Goal: Task Accomplishment & Management: Use online tool/utility

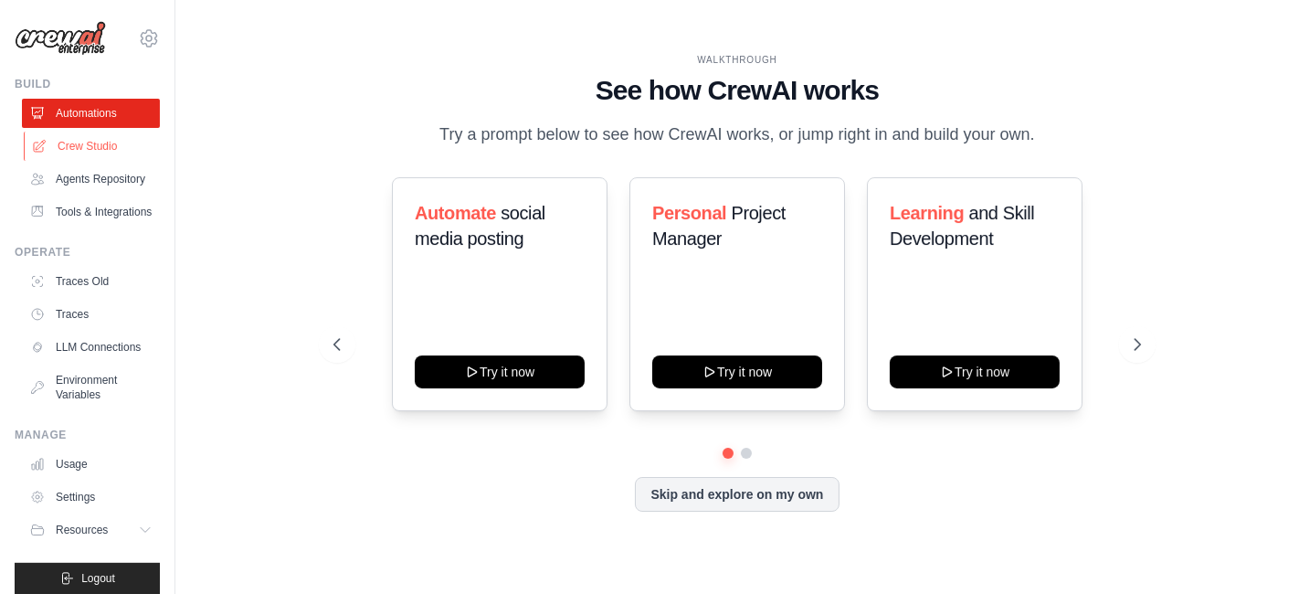
click at [102, 135] on link "Crew Studio" at bounding box center [93, 146] width 138 height 29
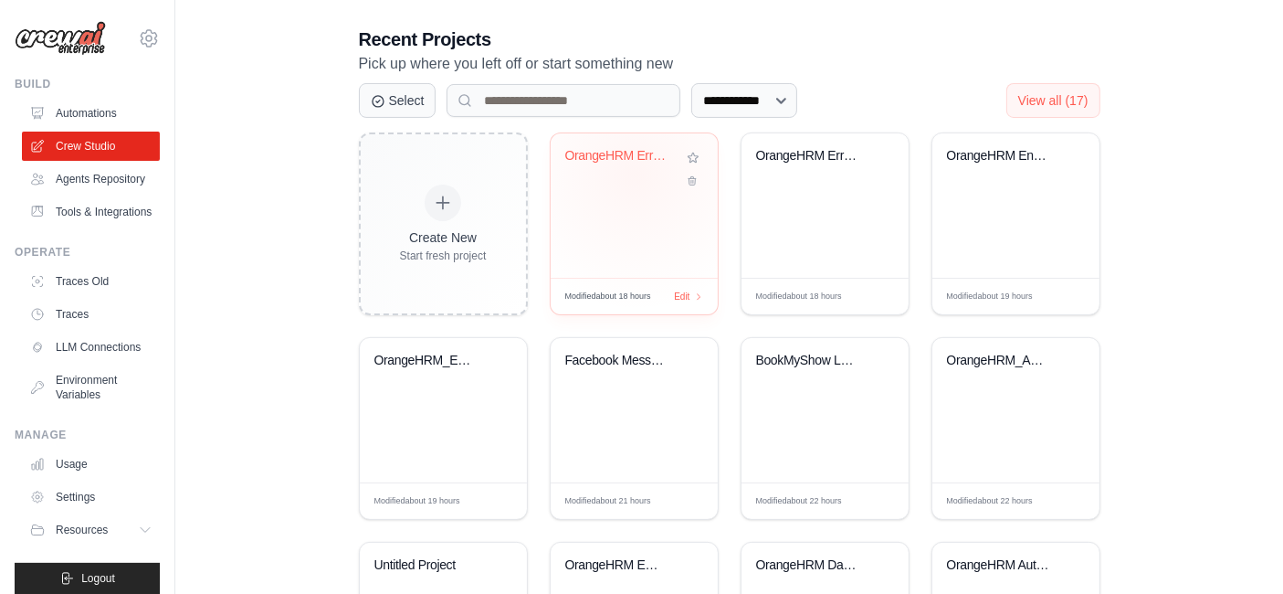
scroll to position [406, 0]
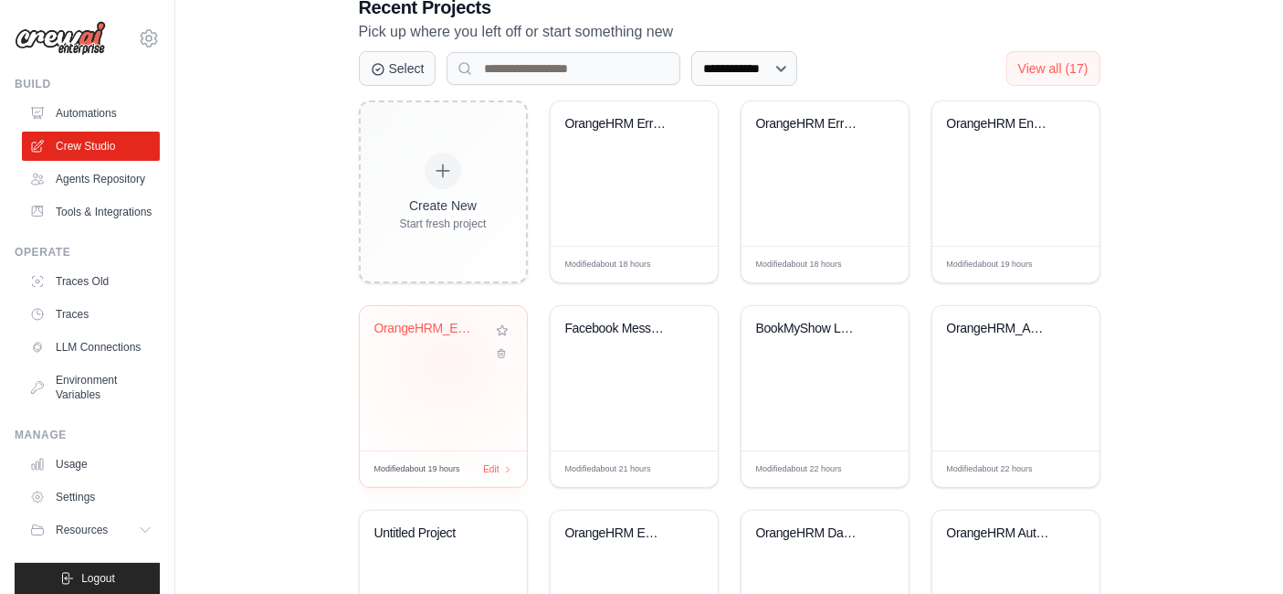
click at [447, 360] on div "OrangeHRM_Enhanced_Crew" at bounding box center [443, 378] width 167 height 144
click at [976, 347] on div "OrangeHRM_Automation_Crew" at bounding box center [1016, 342] width 138 height 42
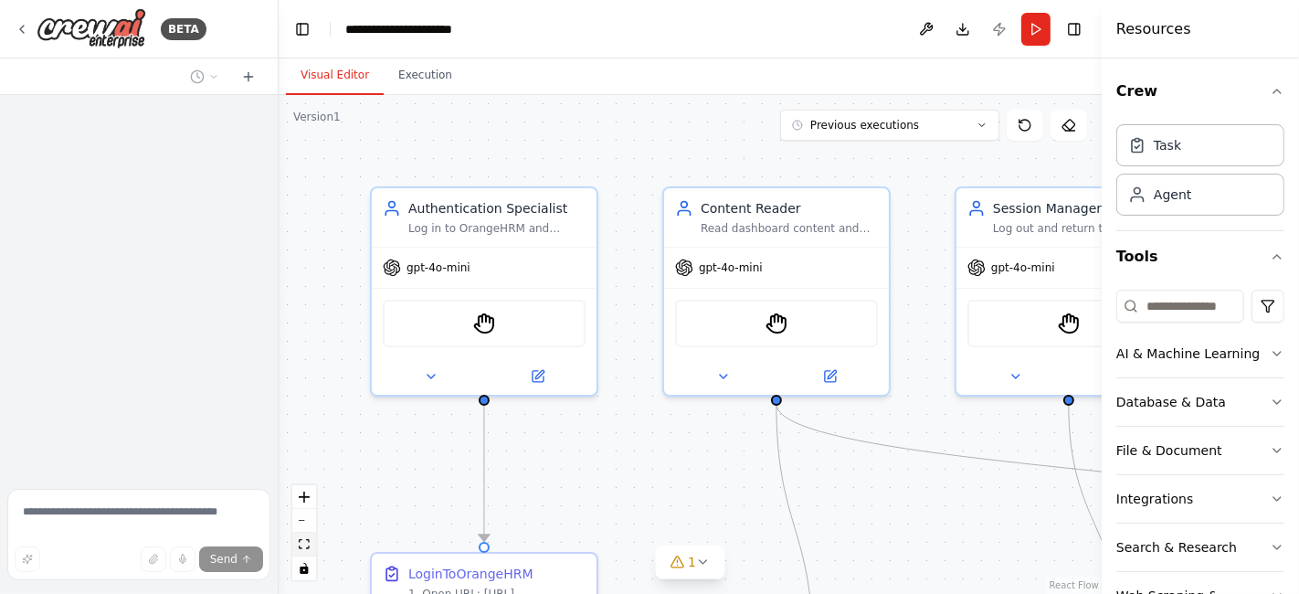
click at [301, 545] on icon "fit view" at bounding box center [304, 544] width 11 height 10
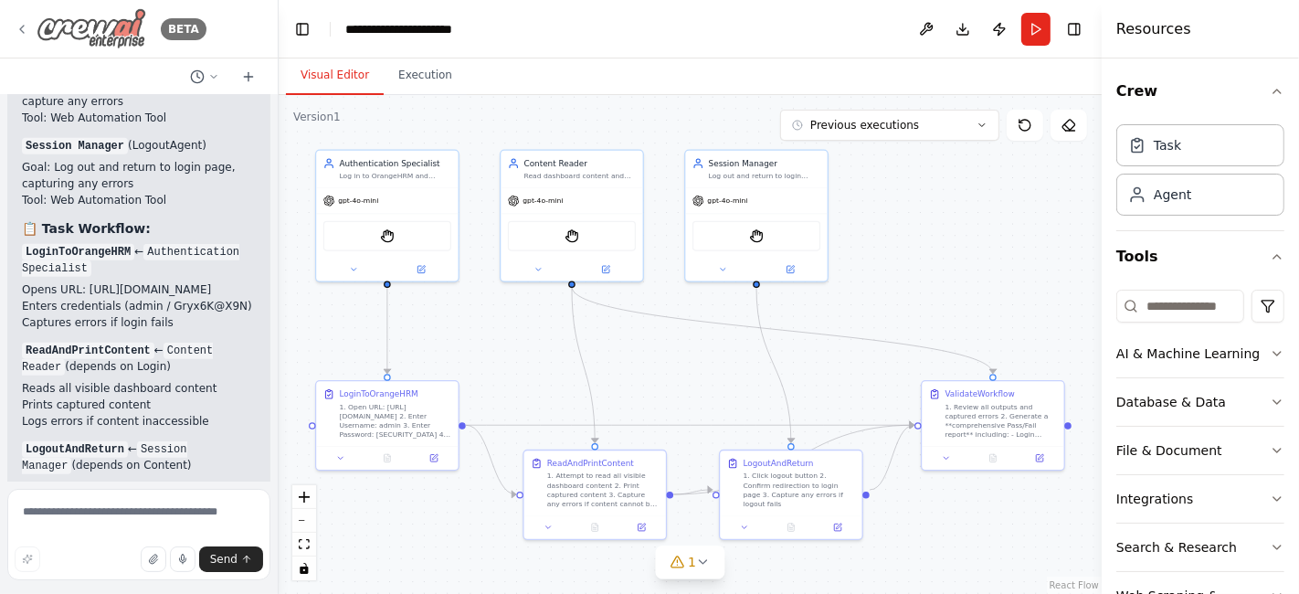
scroll to position [18926, 0]
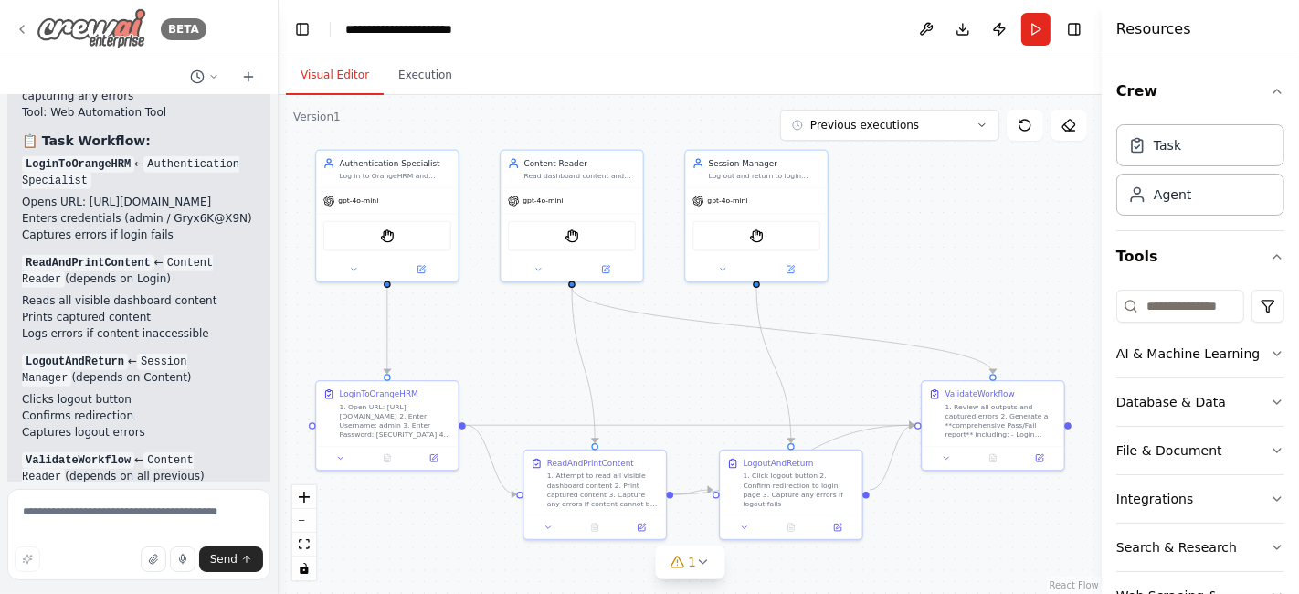
click at [20, 25] on icon at bounding box center [22, 29] width 15 height 15
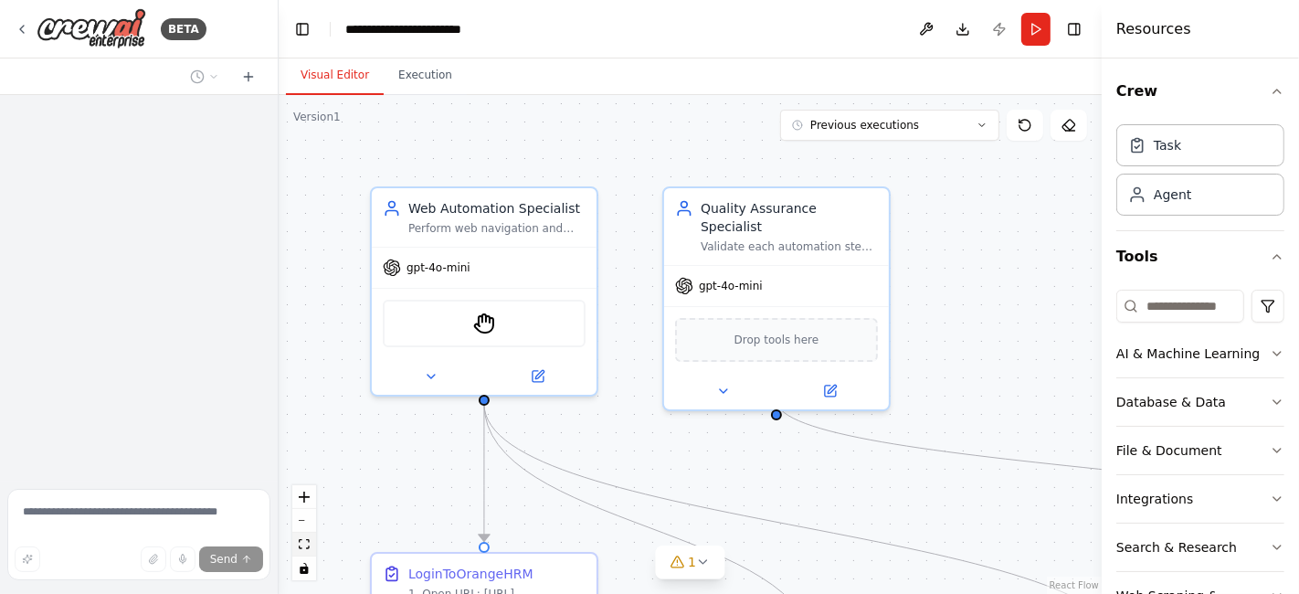
click at [302, 552] on button "fit view" at bounding box center [304, 545] width 24 height 24
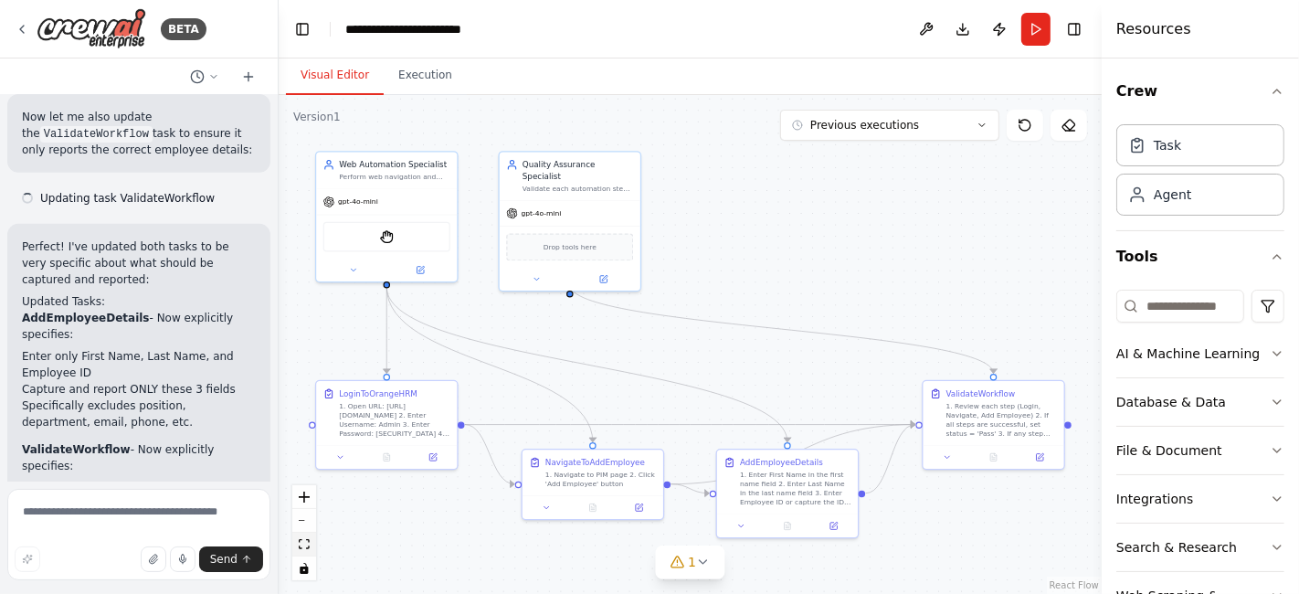
scroll to position [6533, 0]
click at [983, 112] on button "Previous executions" at bounding box center [889, 125] width 219 height 31
click at [873, 165] on div "14h 57m ago" at bounding box center [900, 159] width 183 height 15
click at [997, 455] on icon at bounding box center [993, 454] width 9 height 9
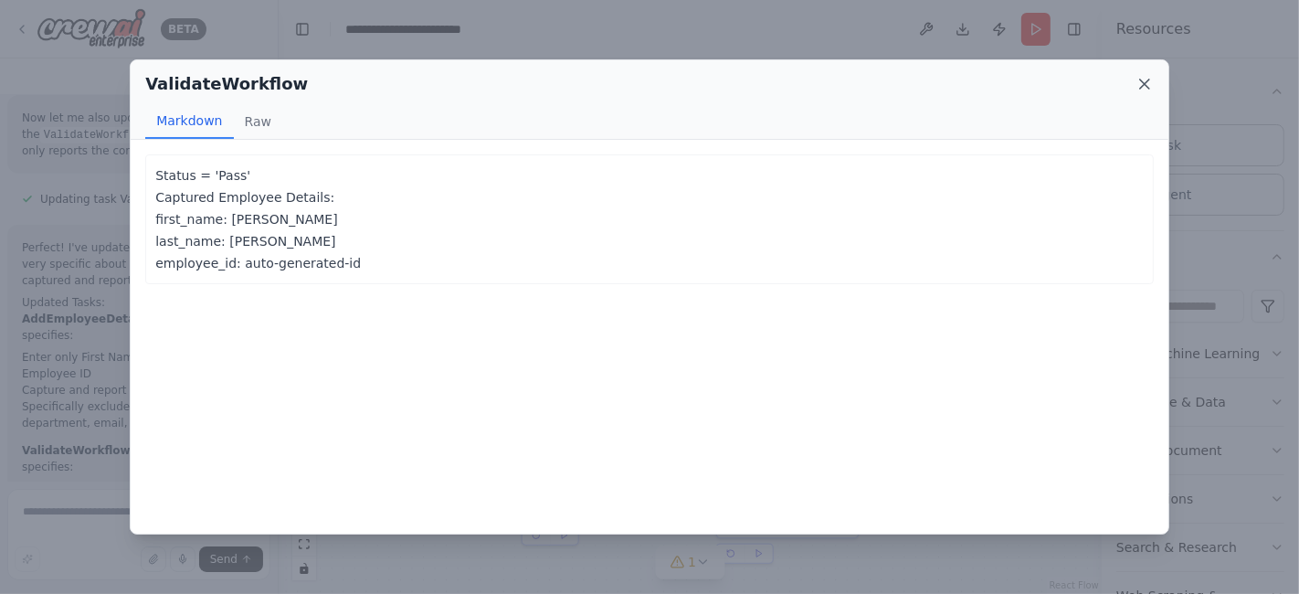
click at [1141, 82] on icon at bounding box center [1144, 84] width 18 height 18
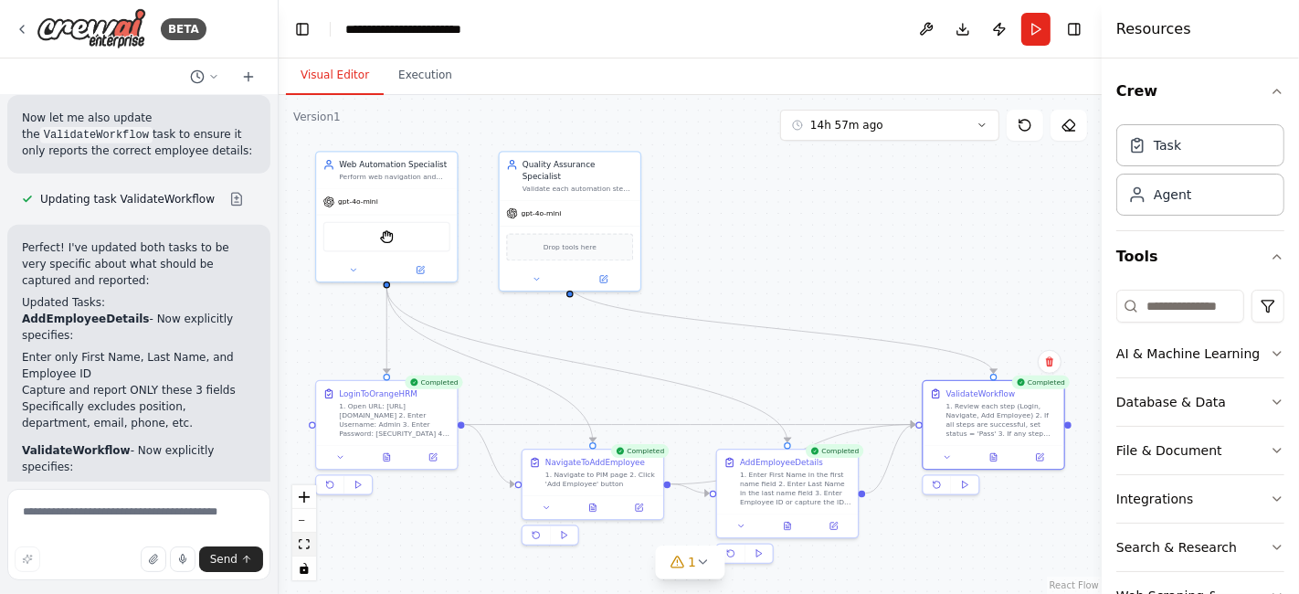
click at [301, 542] on icon "fit view" at bounding box center [304, 544] width 11 height 10
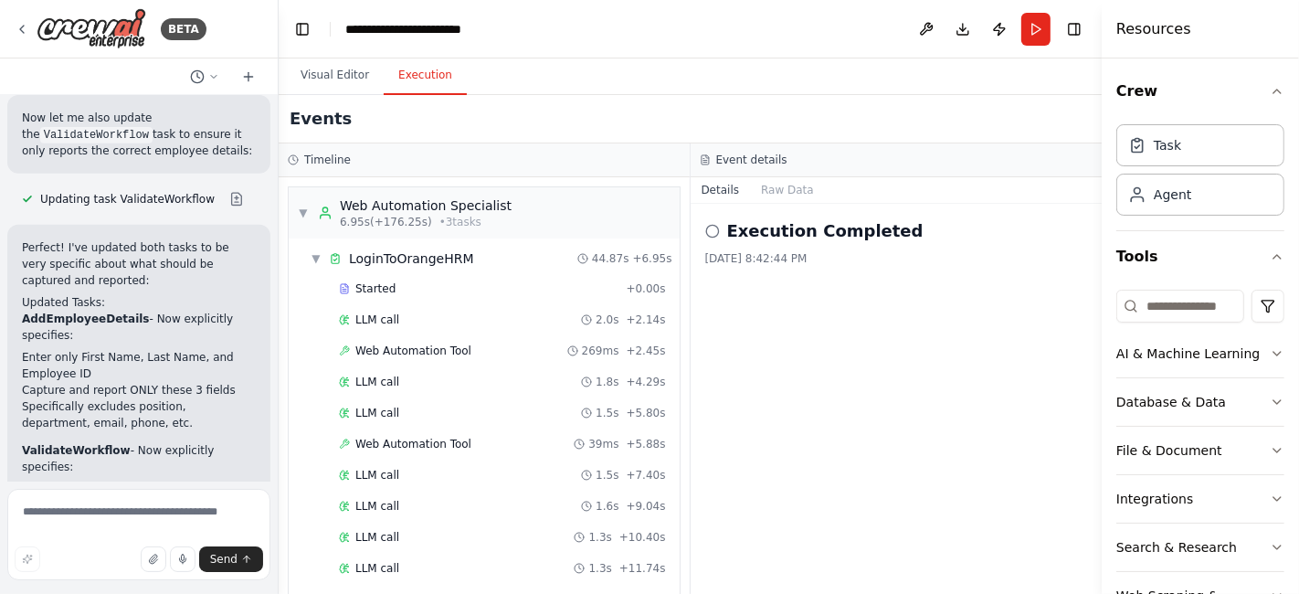
click at [413, 80] on button "Execution" at bounding box center [425, 76] width 83 height 38
click at [440, 444] on span "Web Automation Tool" at bounding box center [413, 444] width 116 height 15
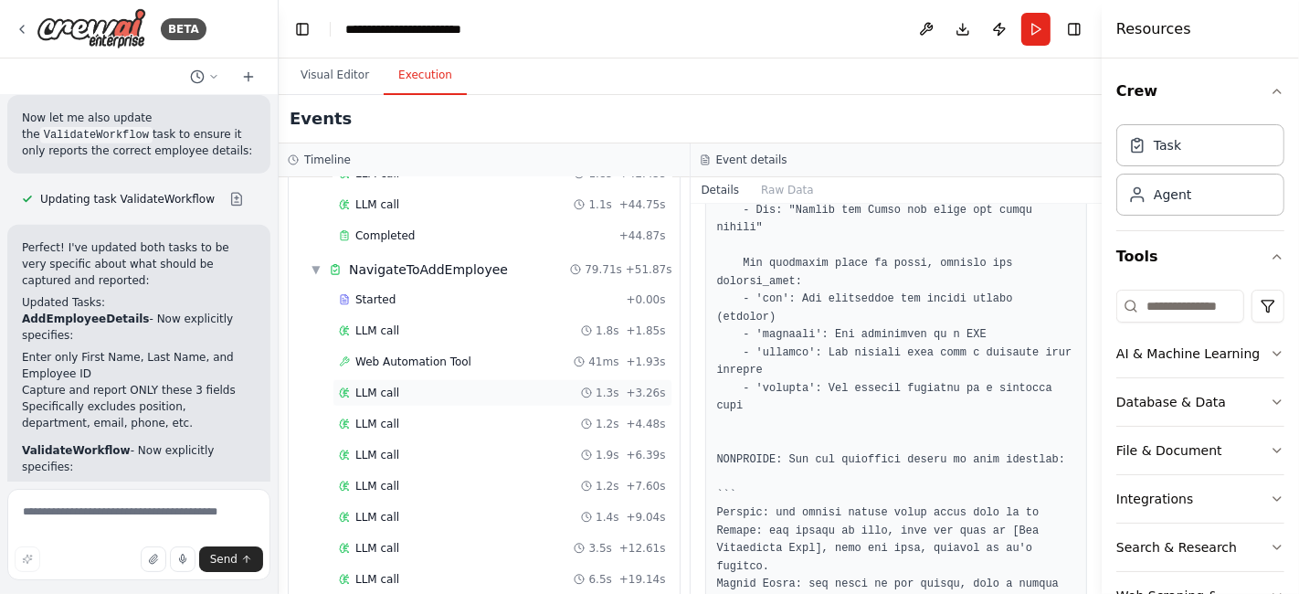
scroll to position [1015, 0]
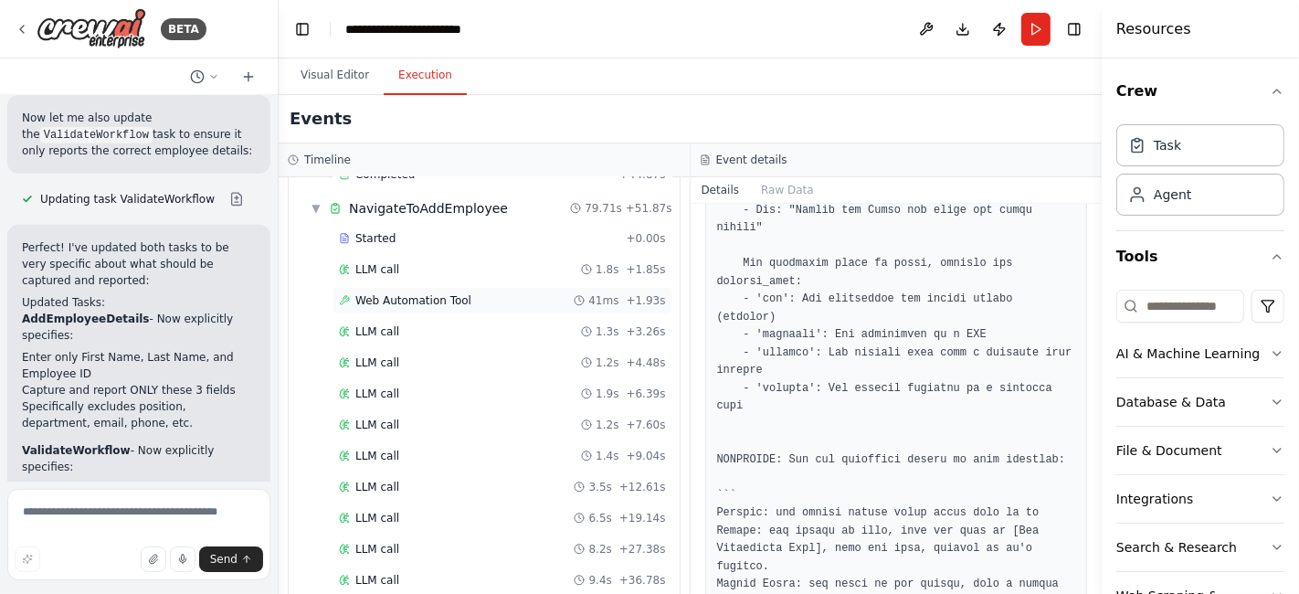
click at [438, 290] on div "Web Automation Tool 41ms + 1.93s" at bounding box center [503, 300] width 340 height 27
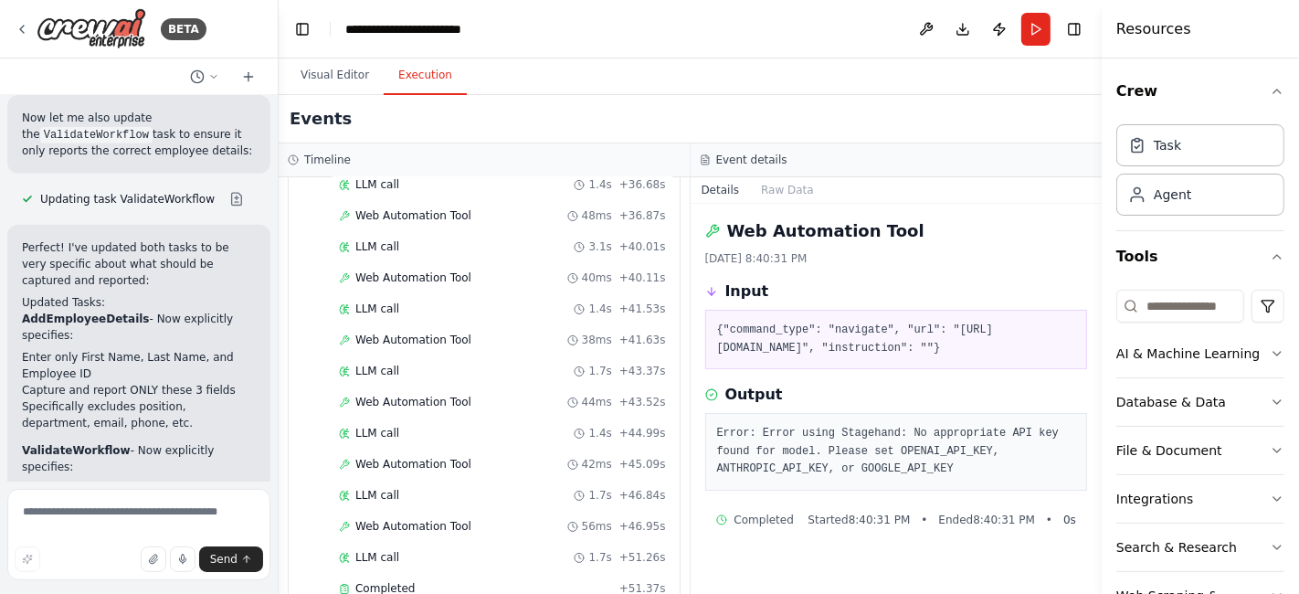
scroll to position [2993, 0]
click at [344, 77] on button "Visual Editor" at bounding box center [335, 76] width 98 height 38
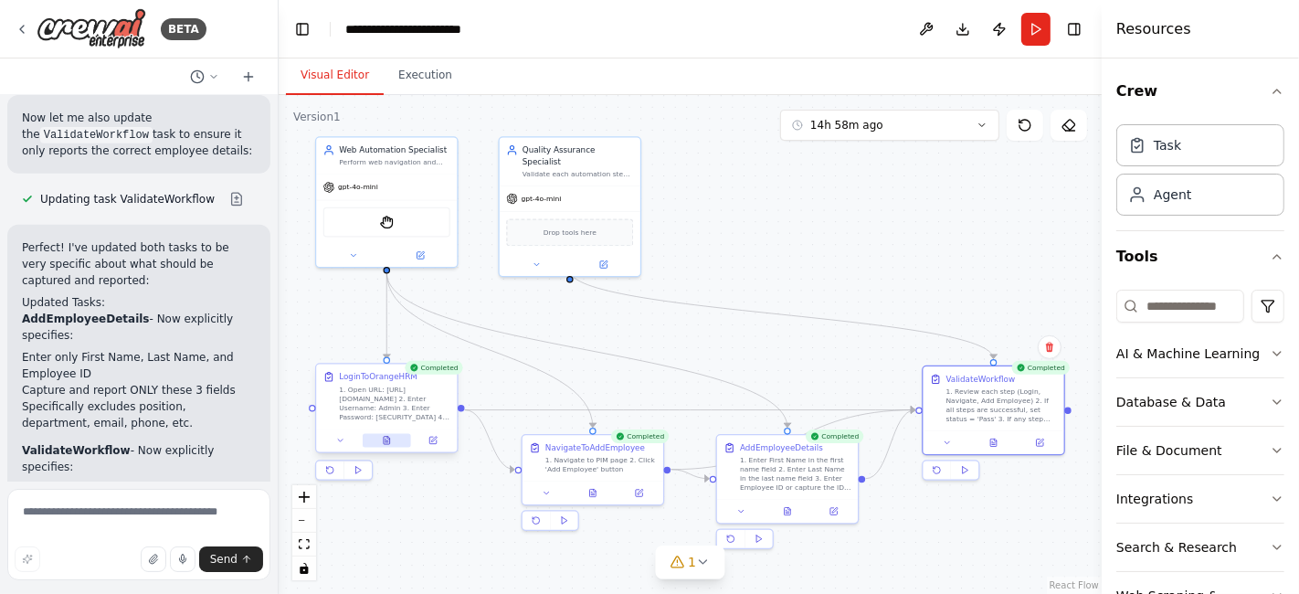
click at [387, 442] on icon at bounding box center [386, 442] width 3 height 0
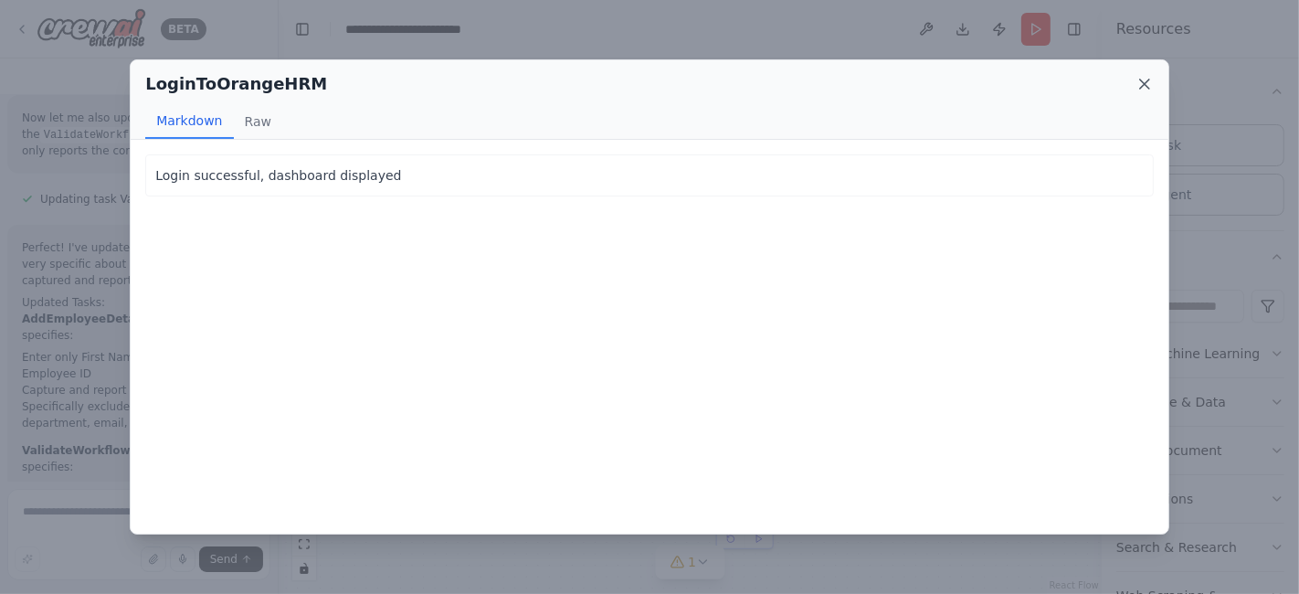
click at [1143, 88] on icon at bounding box center [1144, 84] width 18 height 18
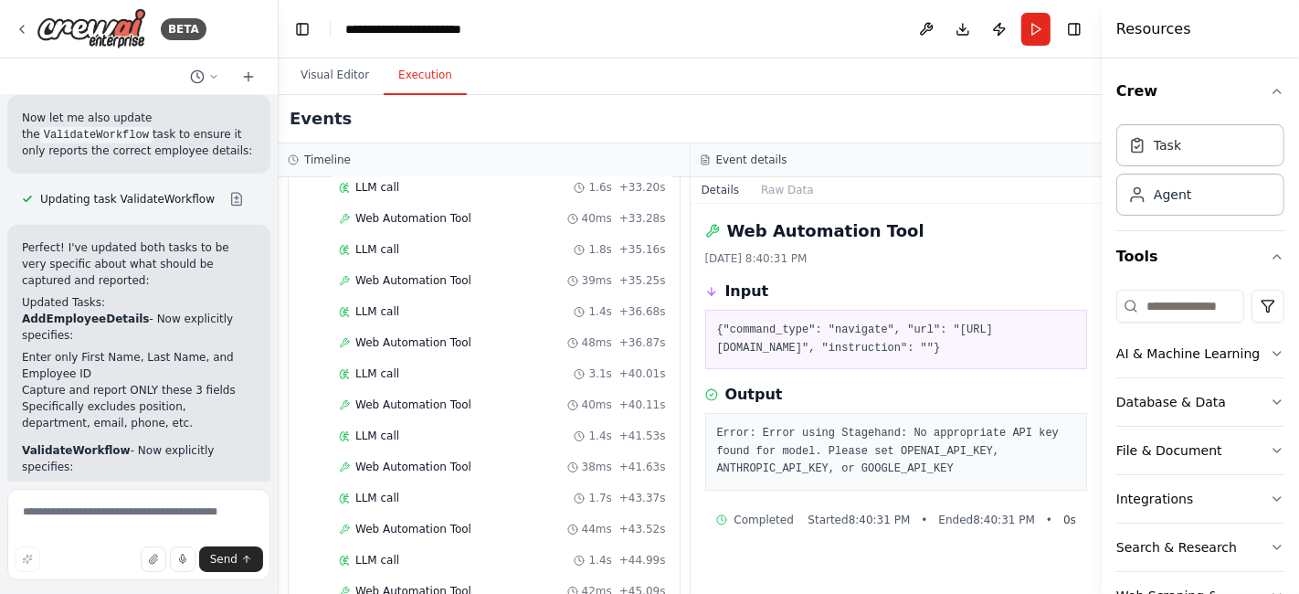
click at [439, 84] on button "Execution" at bounding box center [425, 76] width 83 height 38
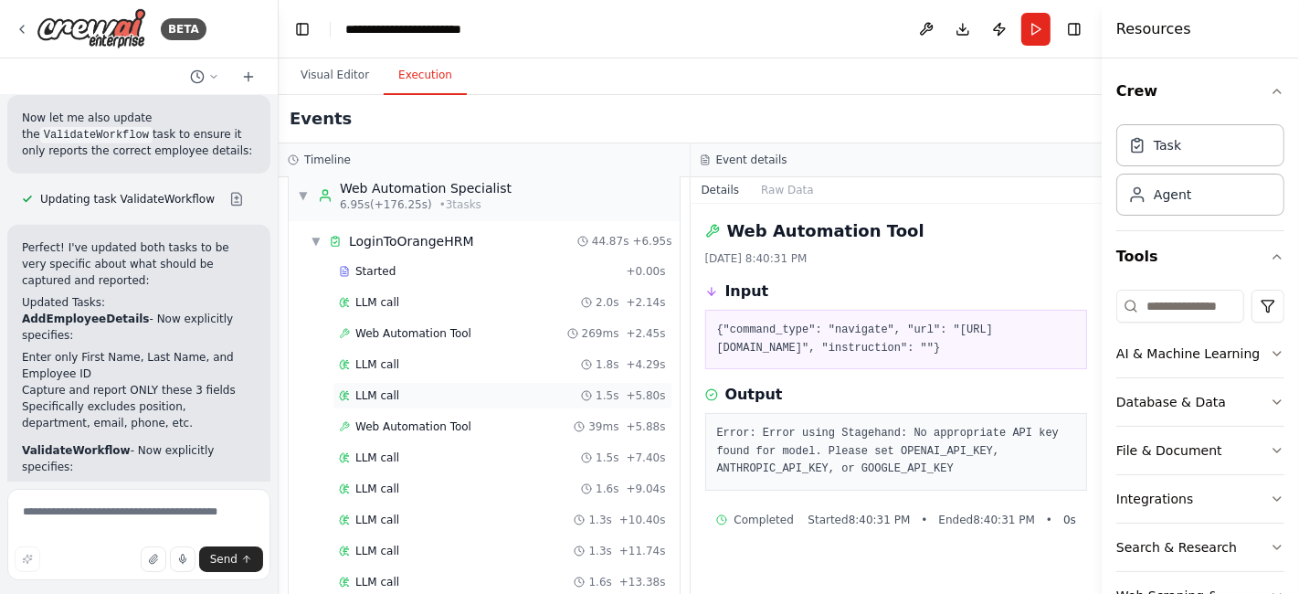
scroll to position [0, 0]
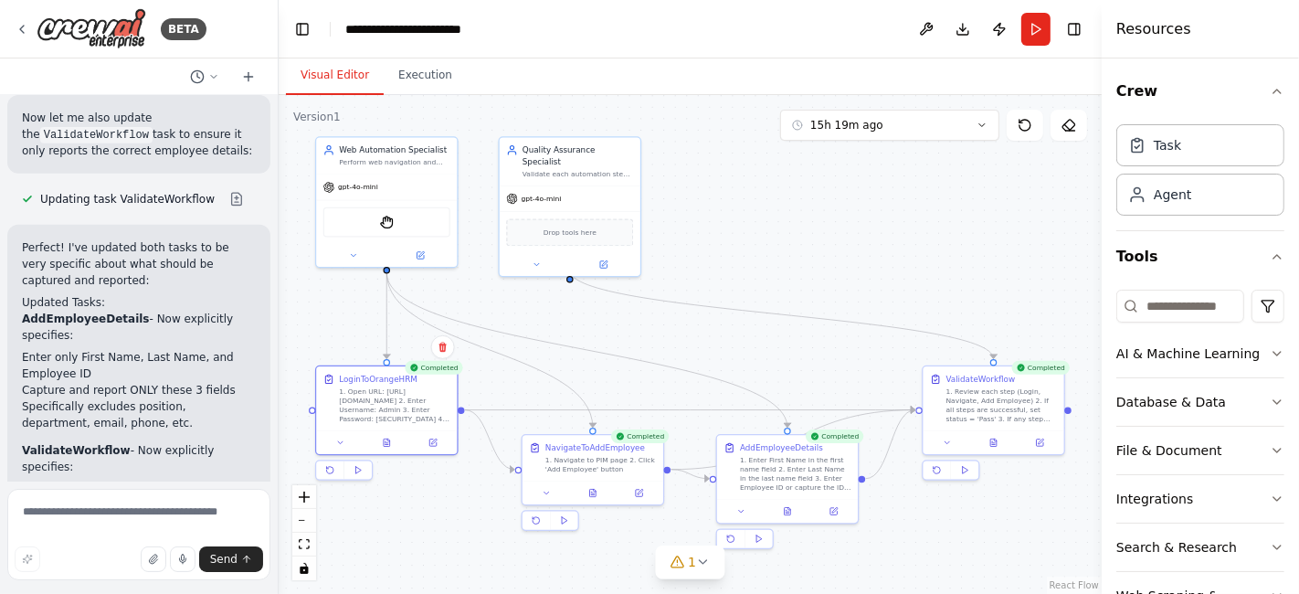
click at [328, 79] on button "Visual Editor" at bounding box center [335, 76] width 98 height 38
click at [422, 71] on button "Execution" at bounding box center [425, 76] width 83 height 38
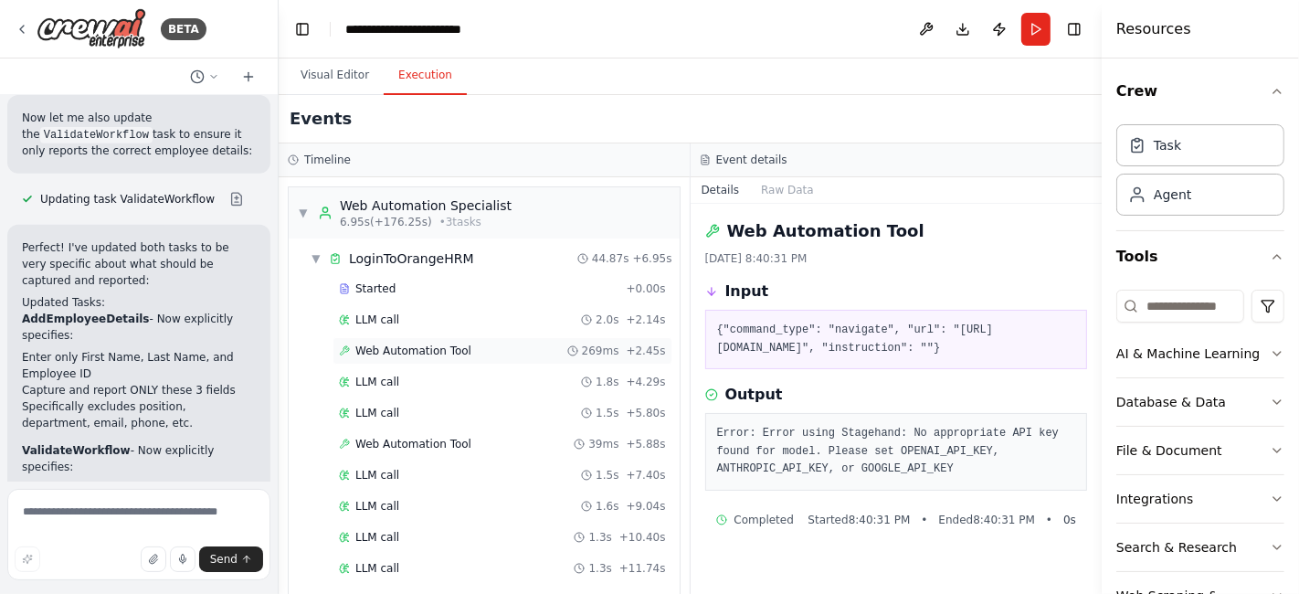
click at [414, 354] on span "Web Automation Tool" at bounding box center [413, 350] width 116 height 15
click at [332, 82] on button "Visual Editor" at bounding box center [335, 76] width 98 height 38
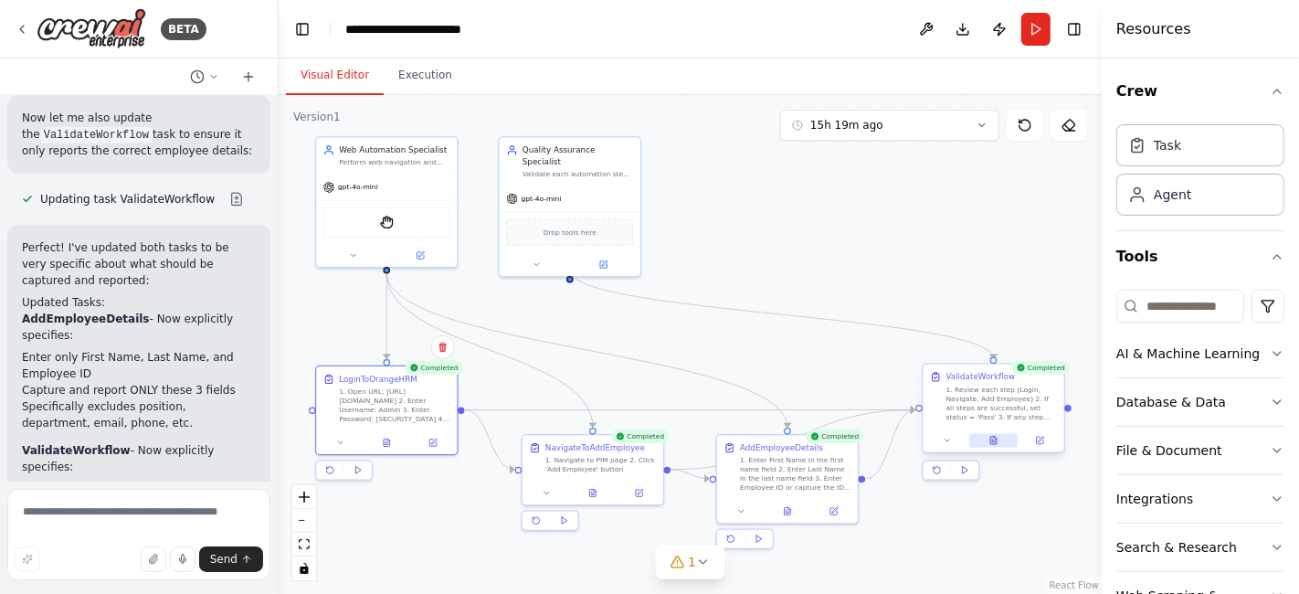
click at [998, 442] on icon at bounding box center [993, 440] width 9 height 9
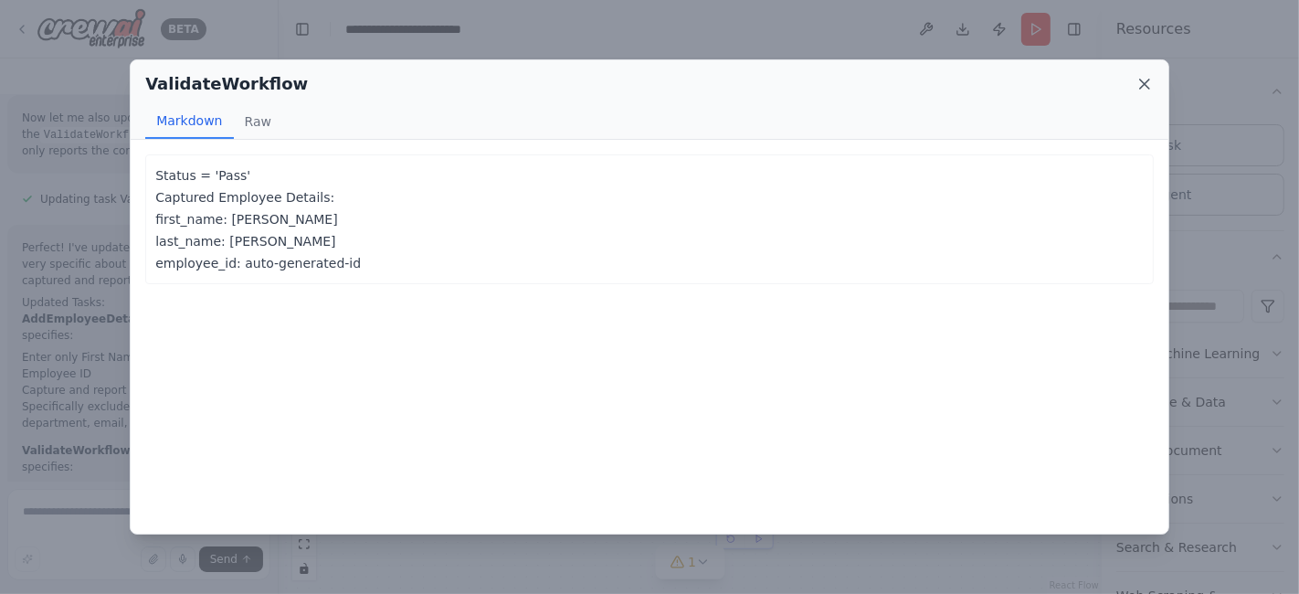
click at [1147, 80] on icon at bounding box center [1144, 83] width 9 height 9
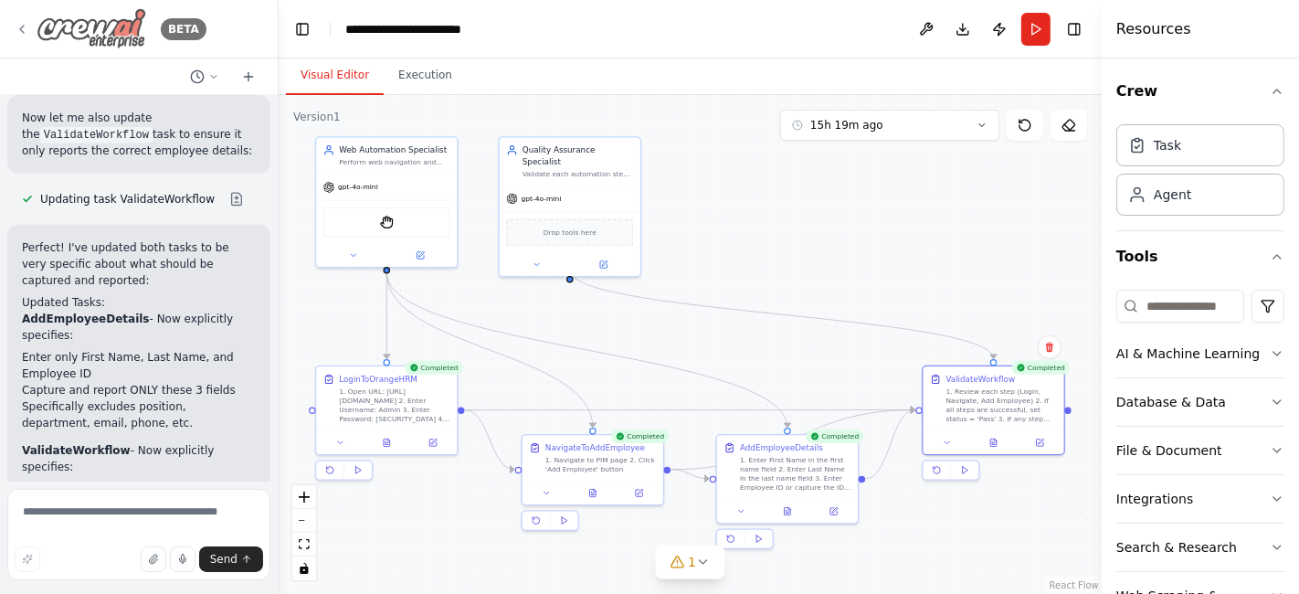
click at [26, 26] on icon at bounding box center [22, 29] width 15 height 15
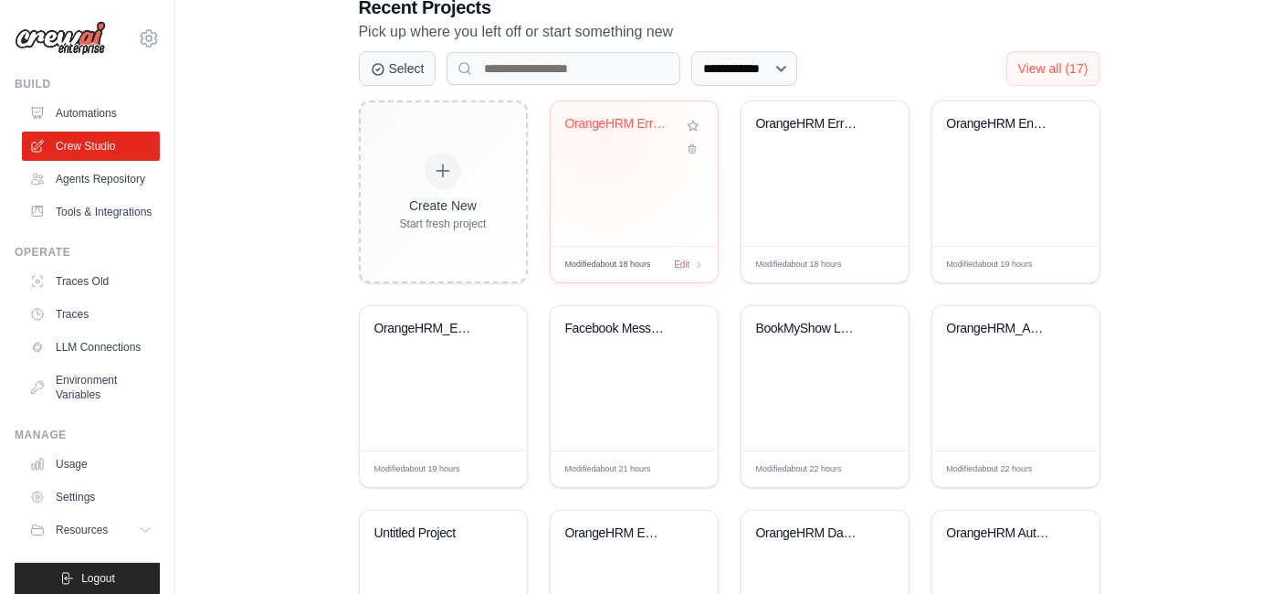
click at [604, 133] on div "OrangeHRM ErrorHandled Crew" at bounding box center [620, 128] width 111 height 24
click at [83, 409] on link "Environment Variables" at bounding box center [93, 387] width 138 height 44
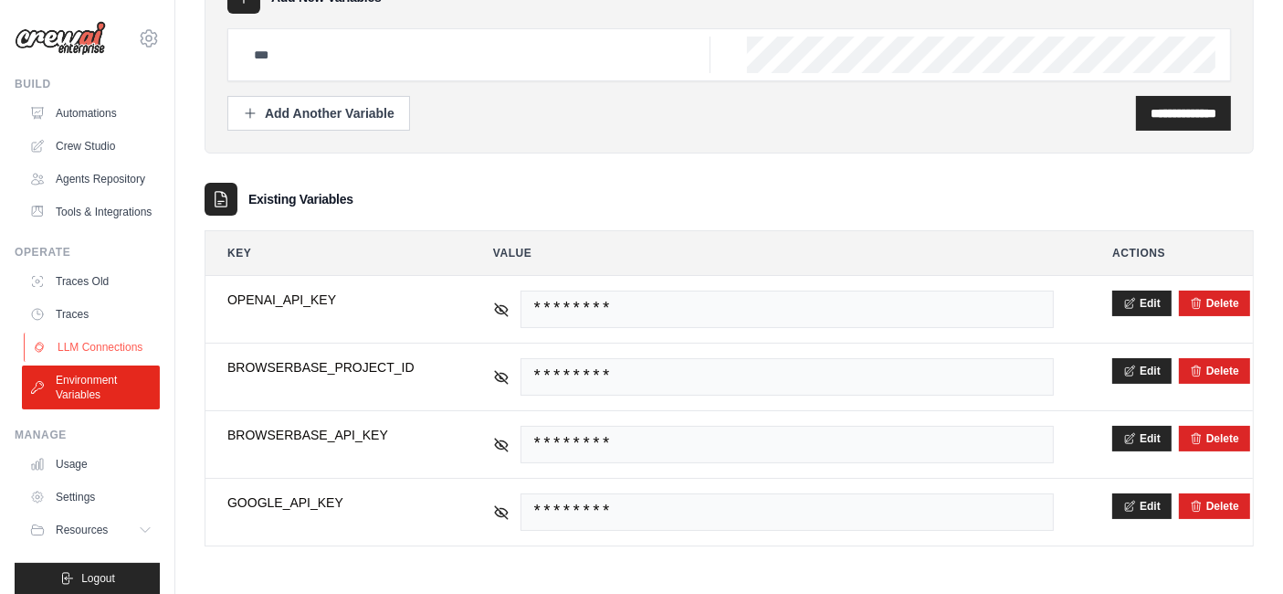
click at [90, 362] on link "LLM Connections" at bounding box center [93, 347] width 138 height 29
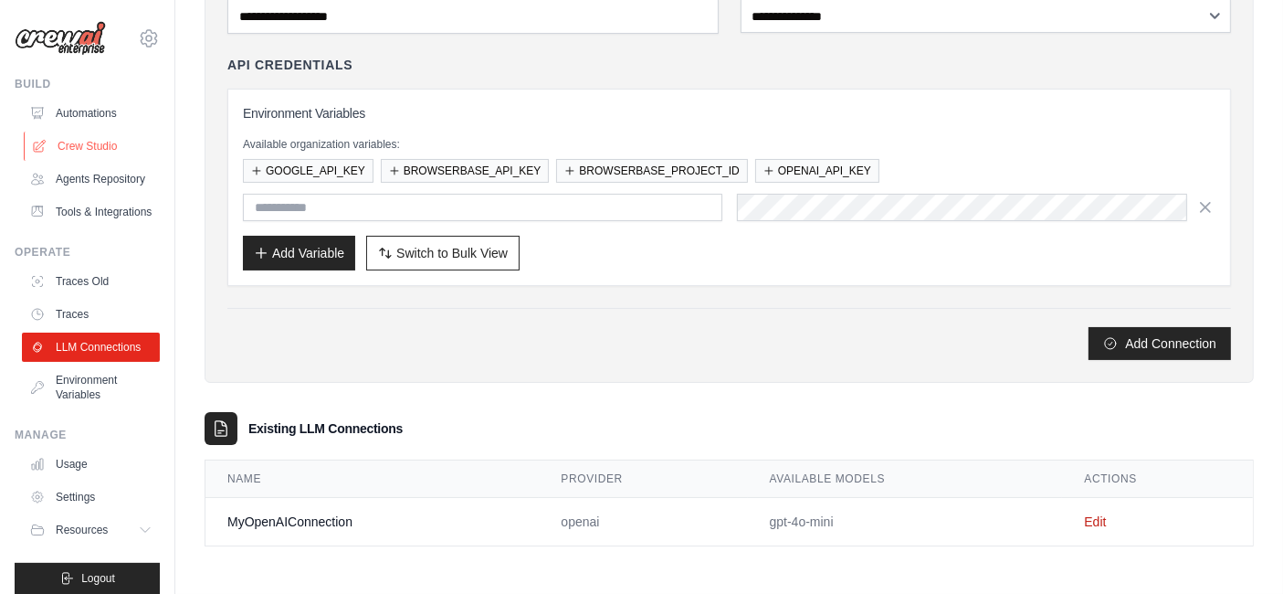
click at [93, 147] on link "Crew Studio" at bounding box center [93, 146] width 138 height 29
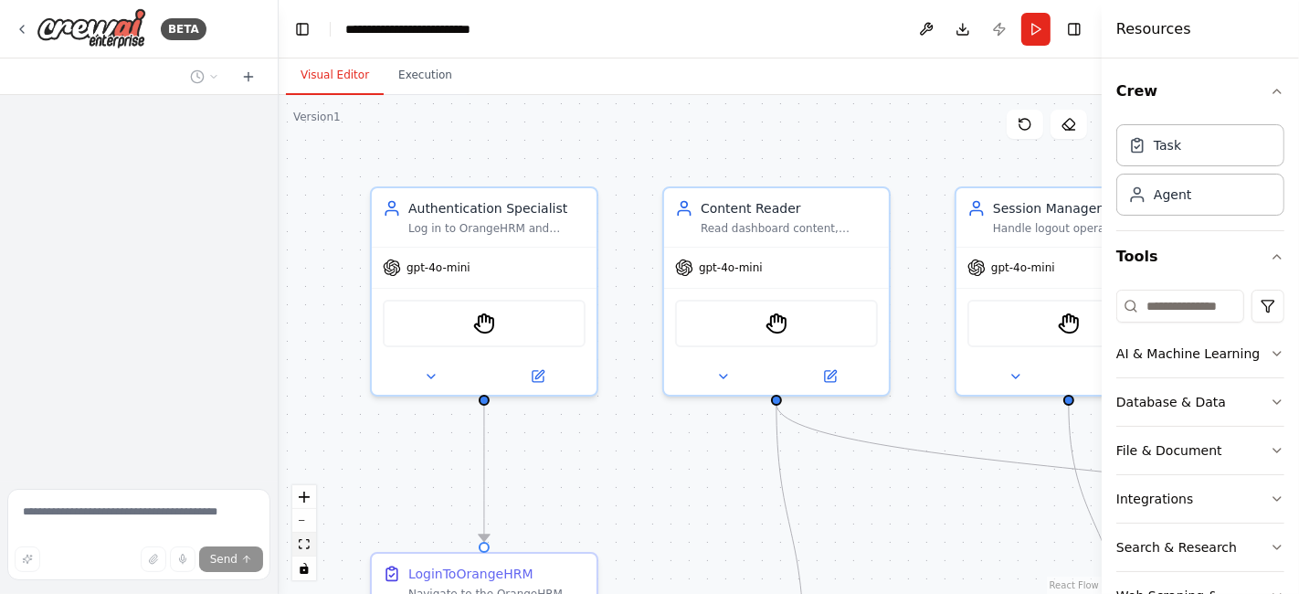
click at [302, 546] on icon "fit view" at bounding box center [304, 544] width 11 height 10
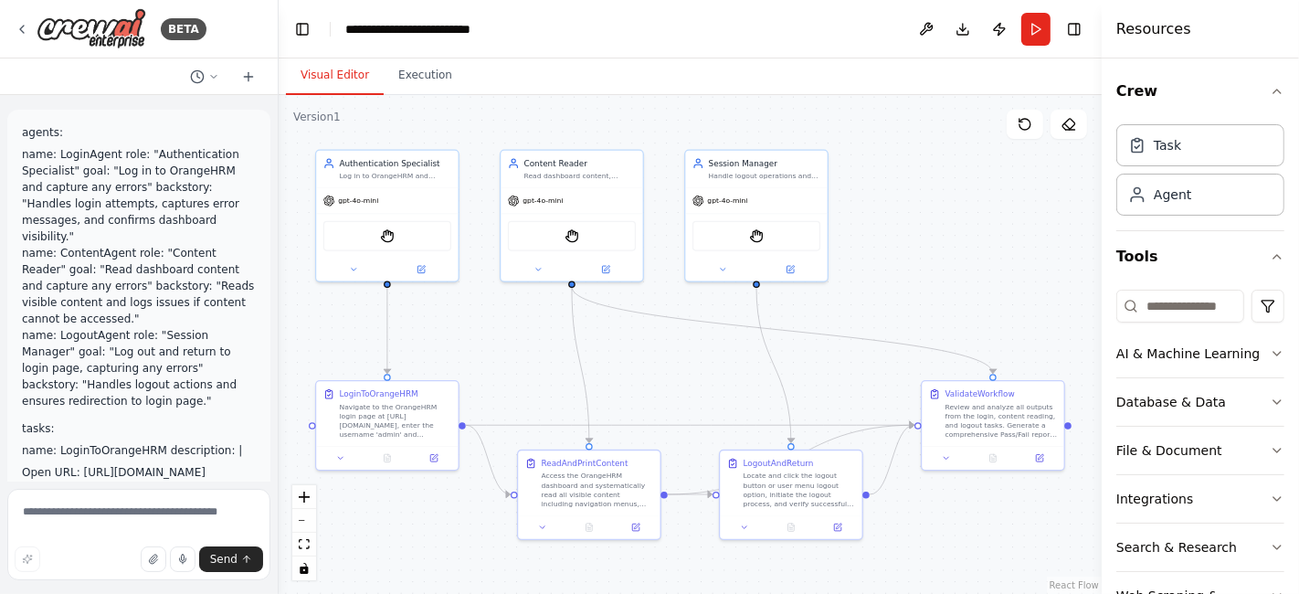
scroll to position [3364, 0]
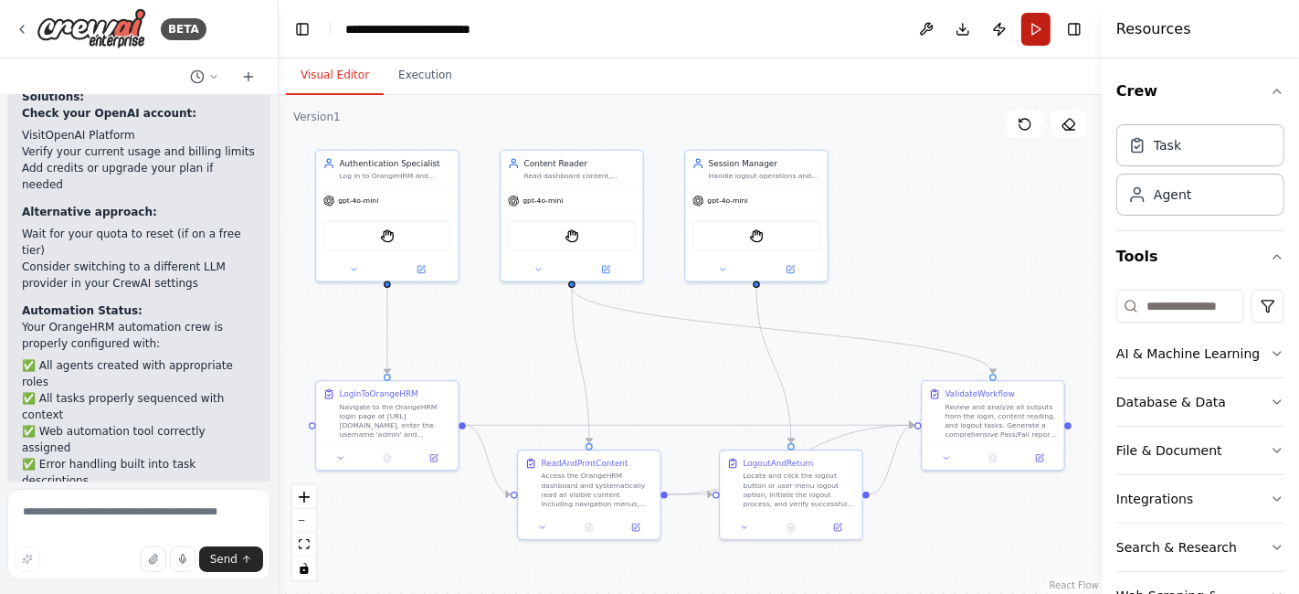
click at [1026, 27] on button "Run" at bounding box center [1035, 29] width 29 height 33
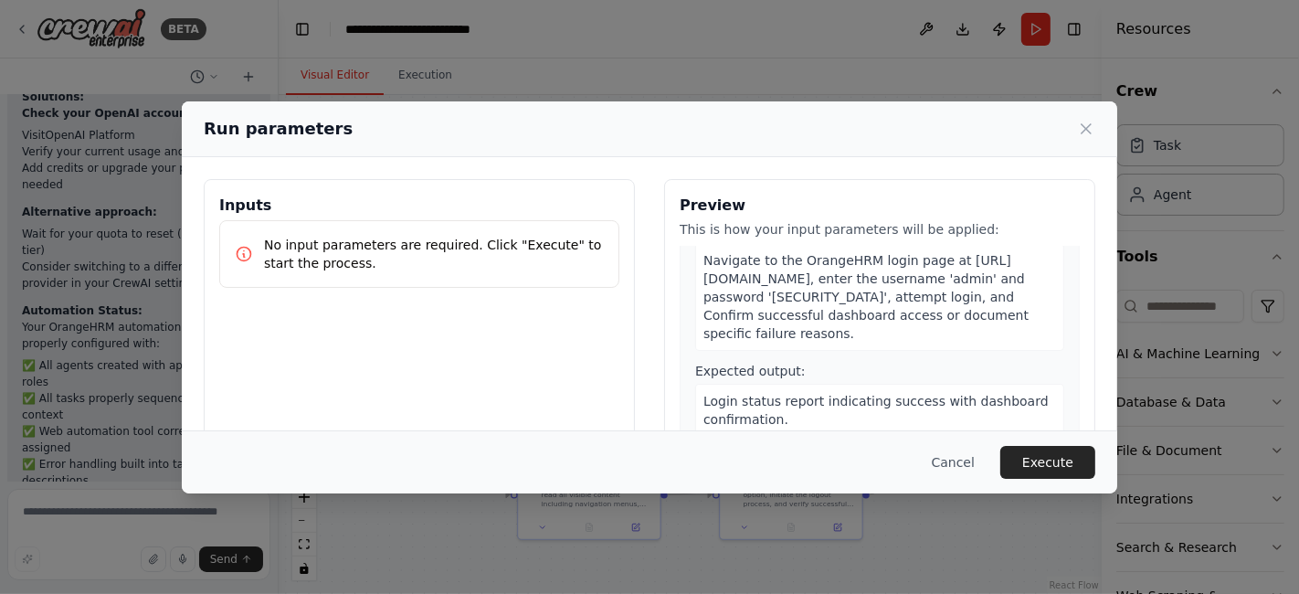
scroll to position [101, 0]
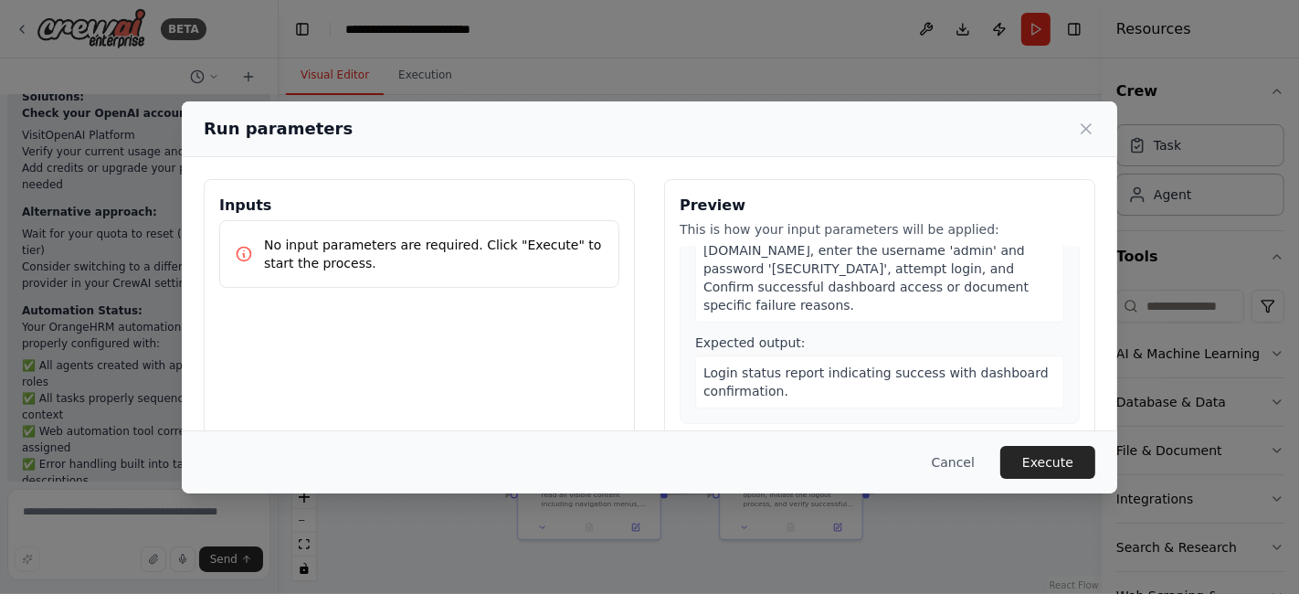
click at [1042, 464] on button "Execute" at bounding box center [1047, 462] width 95 height 33
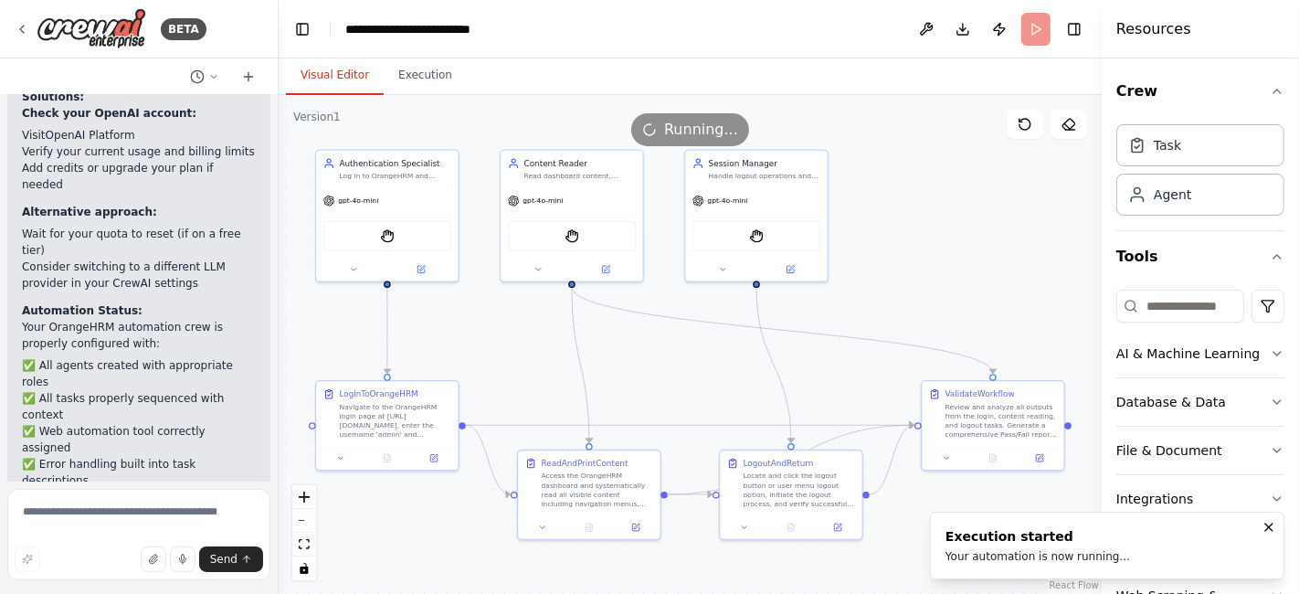
click at [326, 79] on button "Visual Editor" at bounding box center [335, 76] width 98 height 38
click at [405, 73] on button "Execution" at bounding box center [425, 76] width 83 height 38
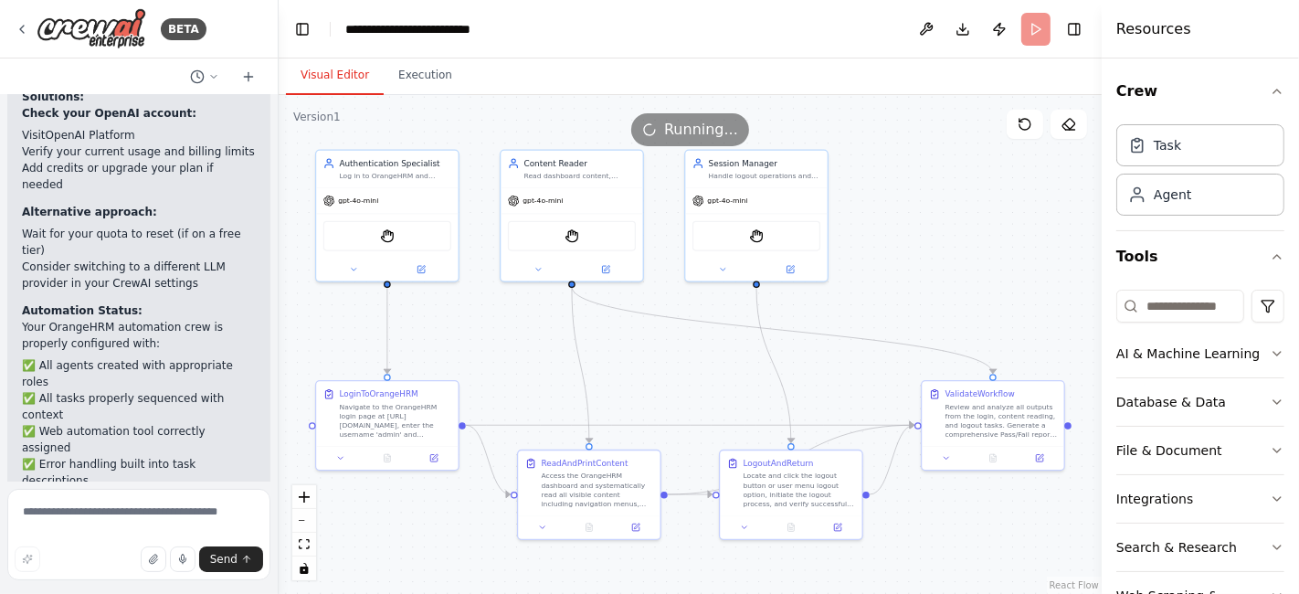
click at [333, 74] on button "Visual Editor" at bounding box center [335, 76] width 98 height 38
click at [415, 73] on button "Execution" at bounding box center [425, 76] width 83 height 38
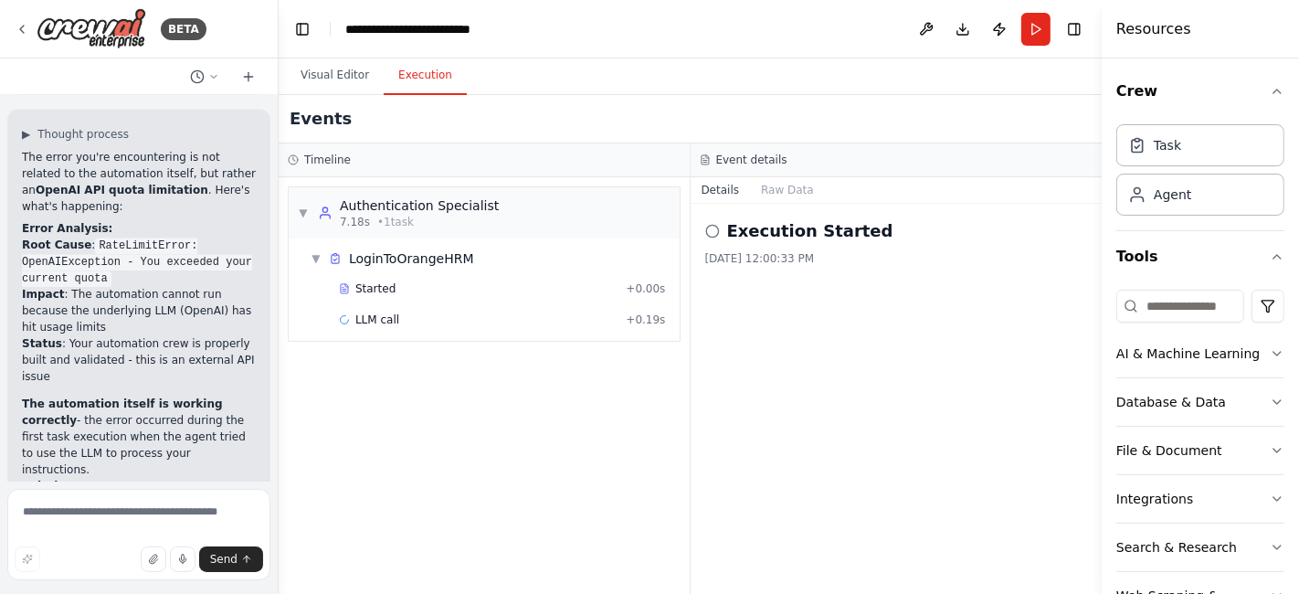
scroll to position [2857, 0]
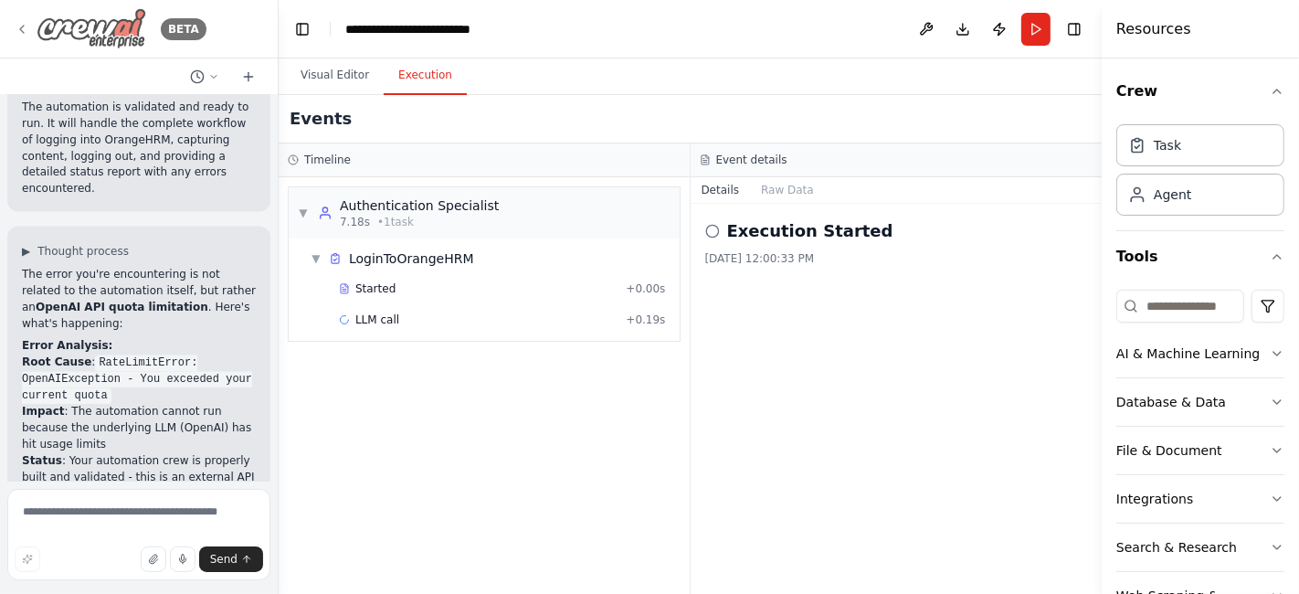
click at [19, 19] on div "BETA" at bounding box center [111, 28] width 192 height 41
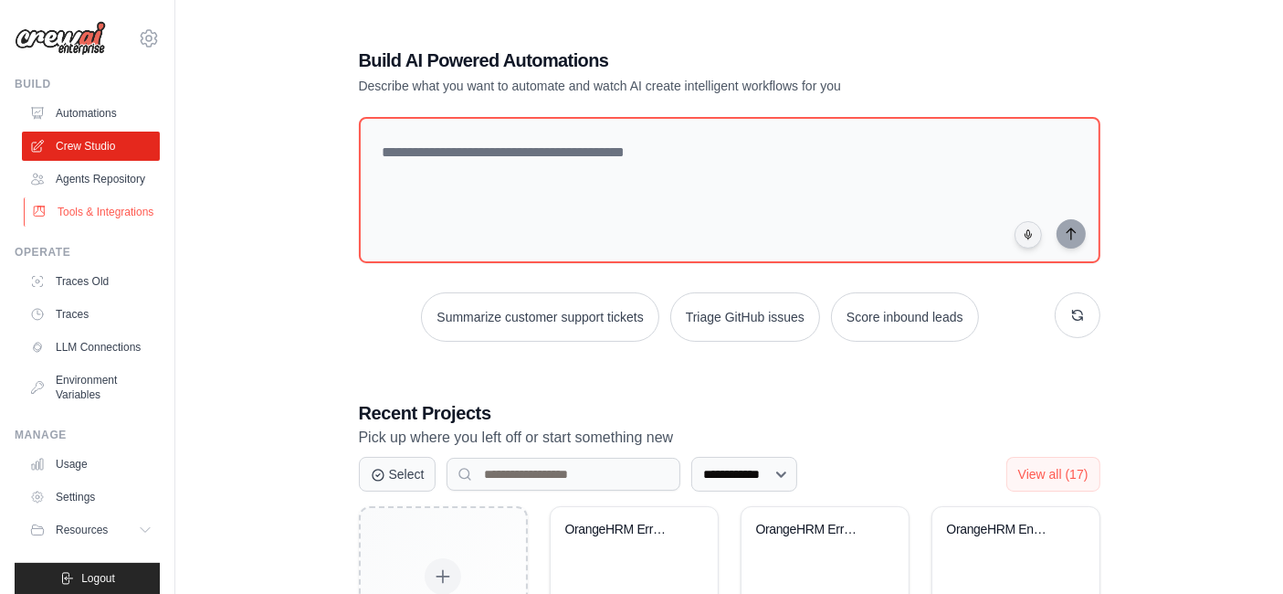
click at [89, 227] on link "Tools & Integrations" at bounding box center [93, 211] width 138 height 29
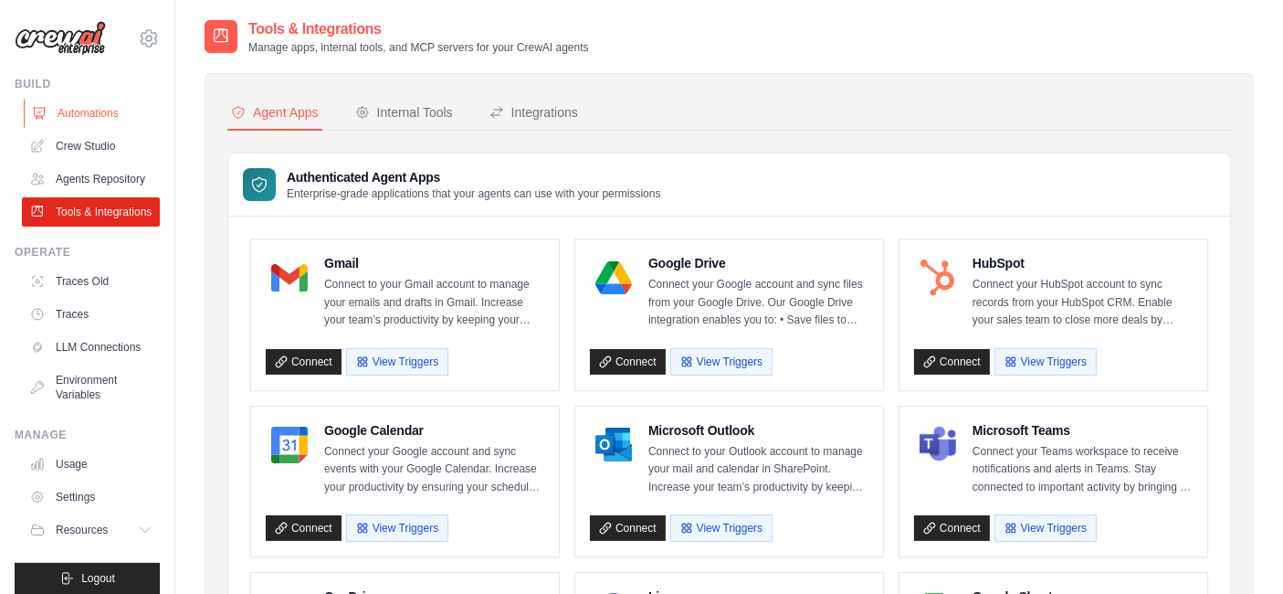
click at [90, 113] on link "Automations" at bounding box center [93, 113] width 138 height 29
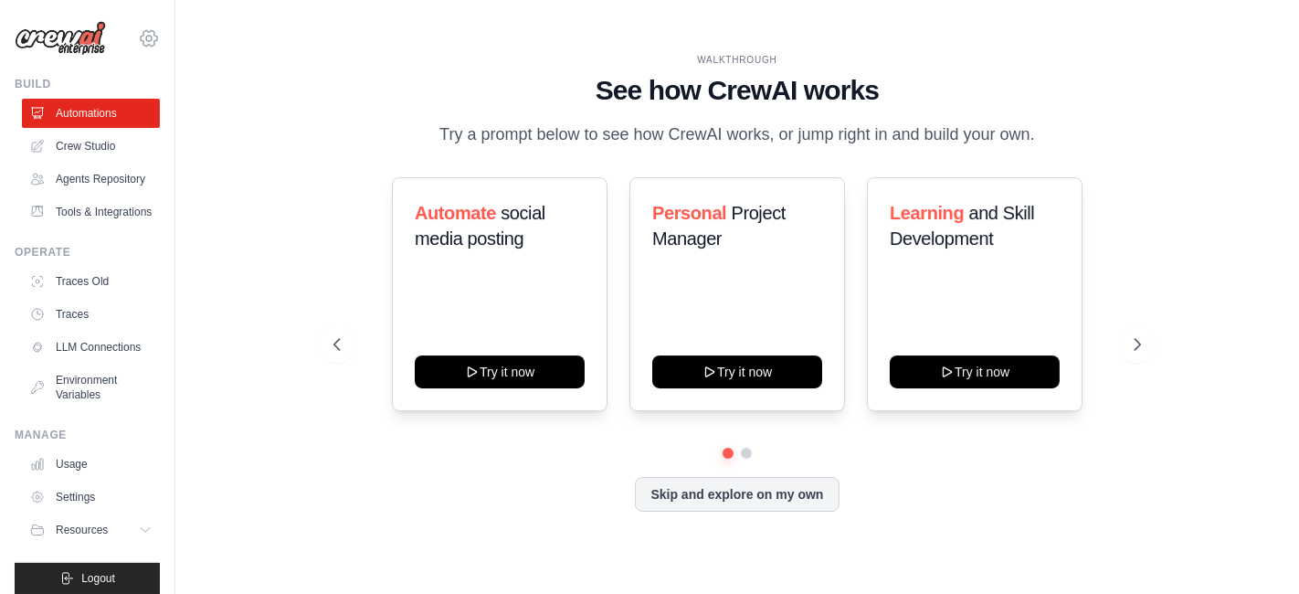
click at [138, 37] on icon at bounding box center [149, 38] width 22 height 22
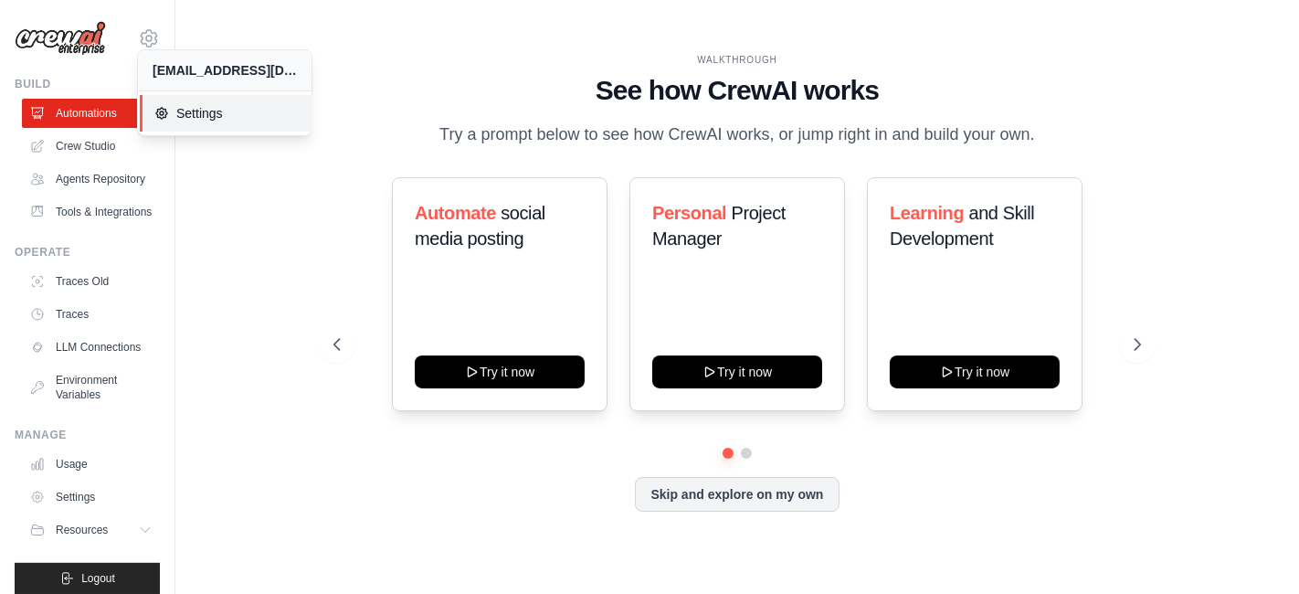
click at [174, 112] on span "Settings" at bounding box center [226, 113] width 144 height 18
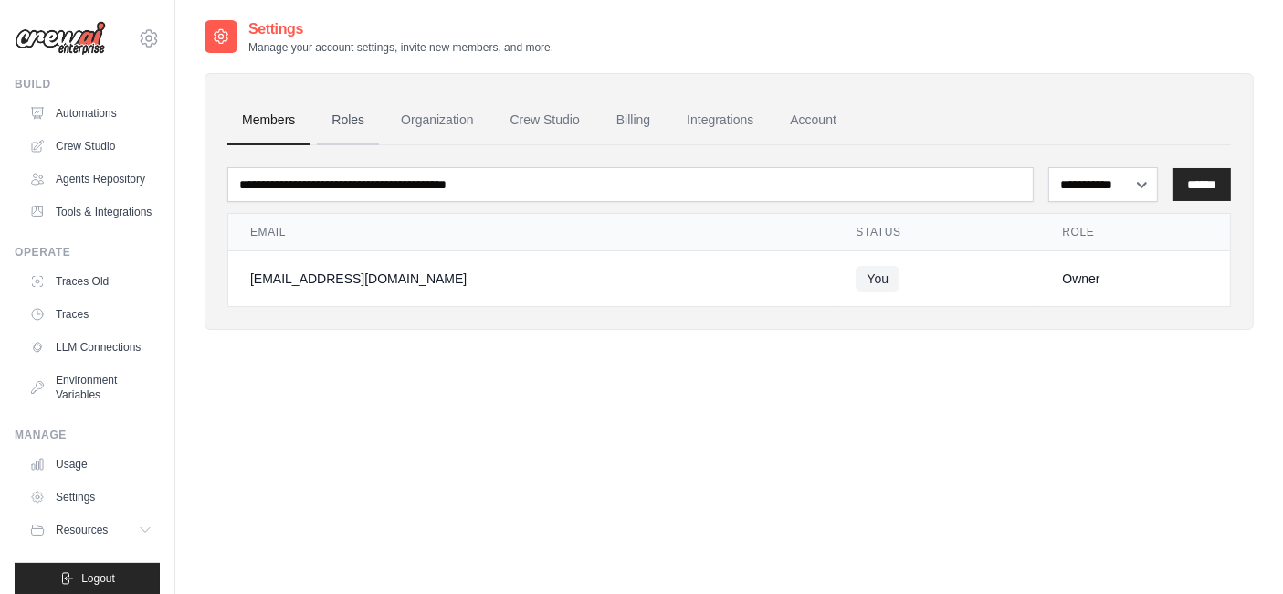
click at [346, 116] on link "Roles" at bounding box center [348, 120] width 62 height 49
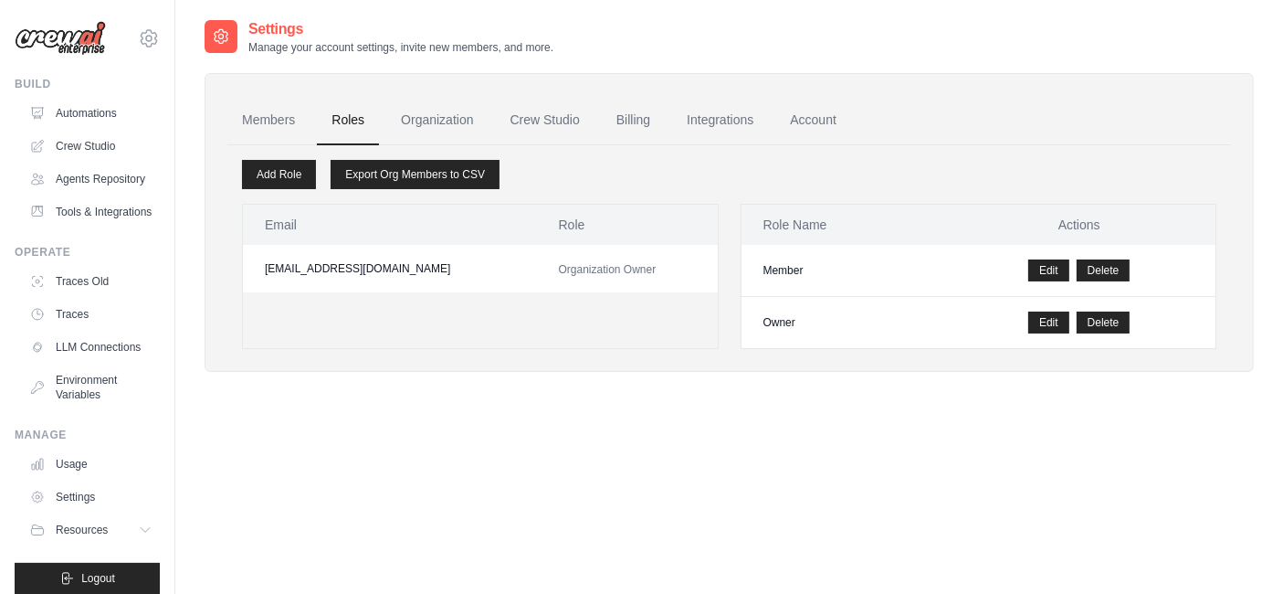
click at [432, 119] on link "Organization" at bounding box center [436, 120] width 101 height 49
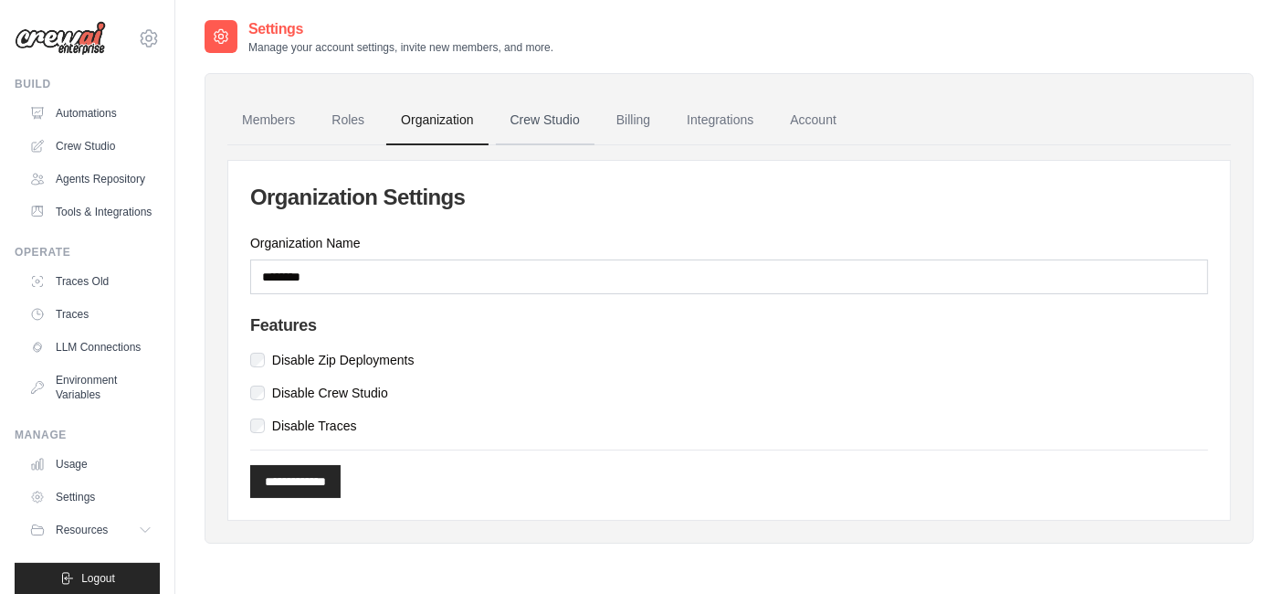
click at [550, 119] on link "Crew Studio" at bounding box center [545, 120] width 99 height 49
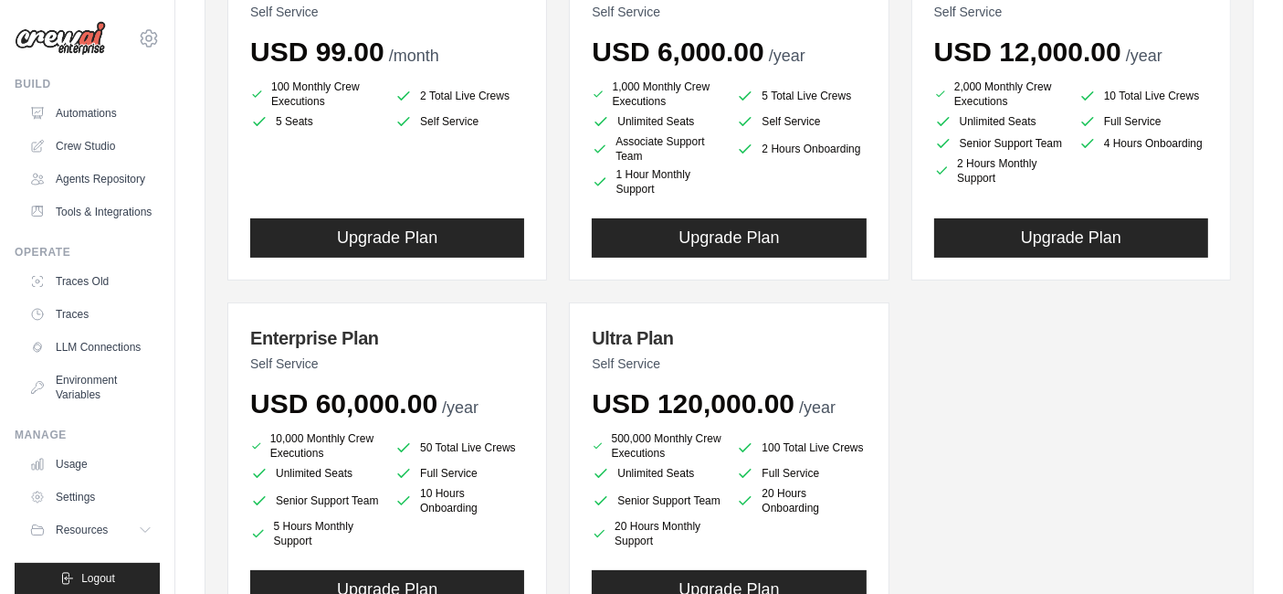
scroll to position [203, 0]
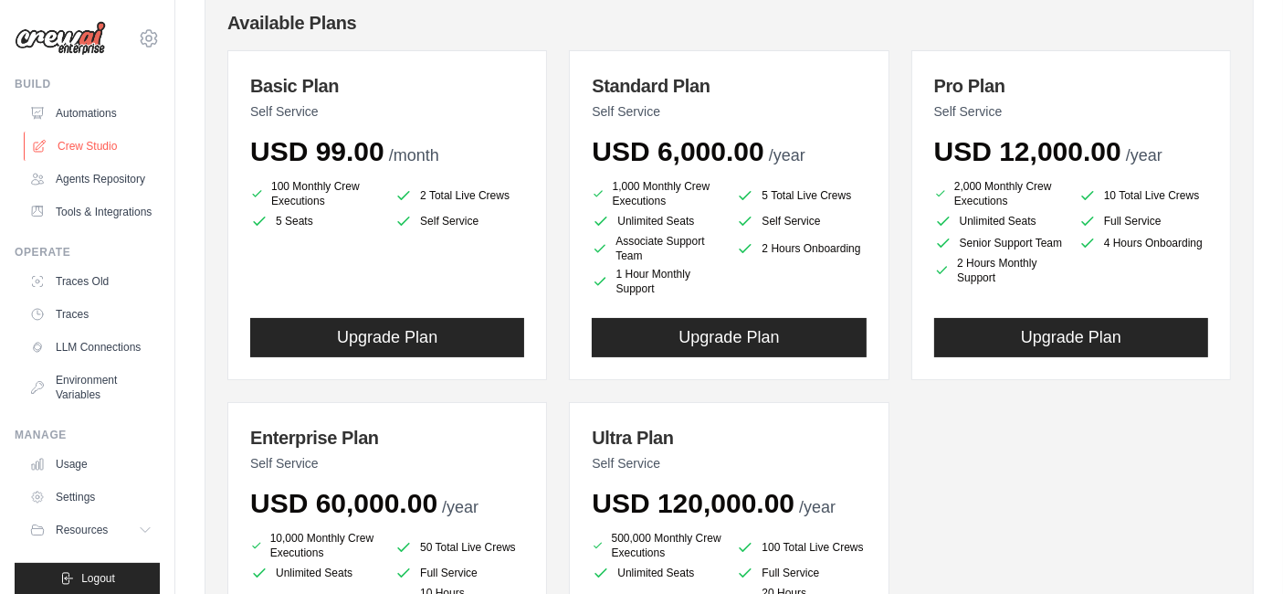
click at [76, 135] on link "Crew Studio" at bounding box center [93, 146] width 138 height 29
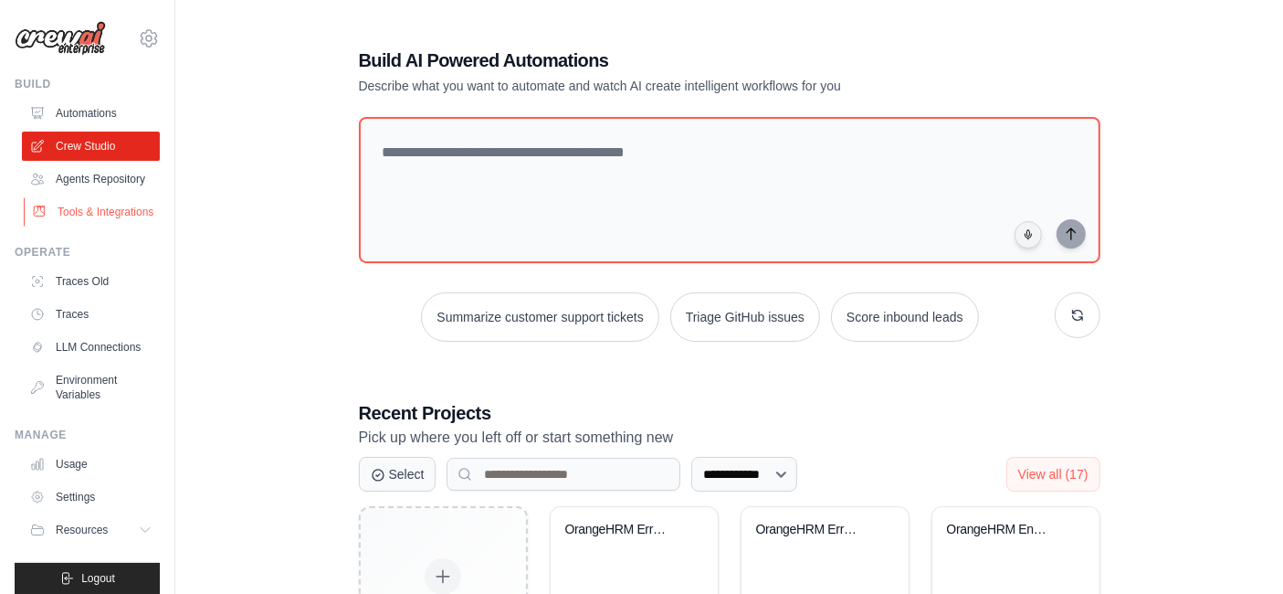
click at [85, 225] on link "Tools & Integrations" at bounding box center [93, 211] width 138 height 29
